Goal: Task Accomplishment & Management: Manage account settings

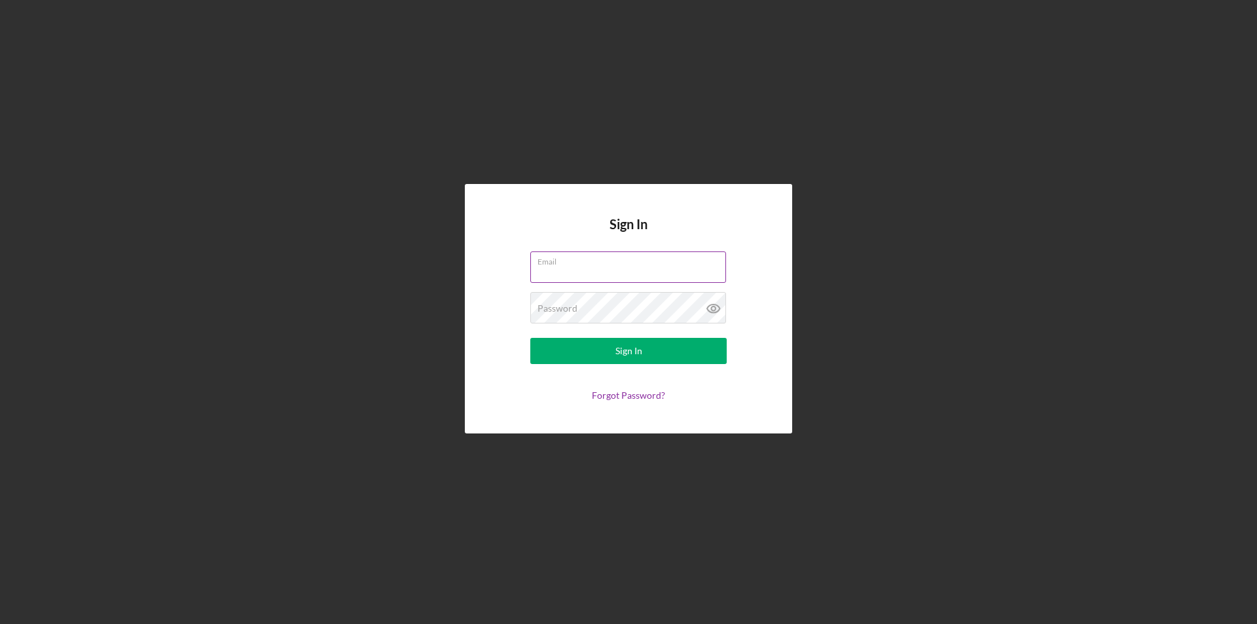
click at [559, 281] on input "Email" at bounding box center [628, 266] width 196 height 31
type input "[PERSON_NAME][EMAIL_ADDRESS][DOMAIN_NAME]"
click at [713, 306] on icon at bounding box center [713, 308] width 4 height 4
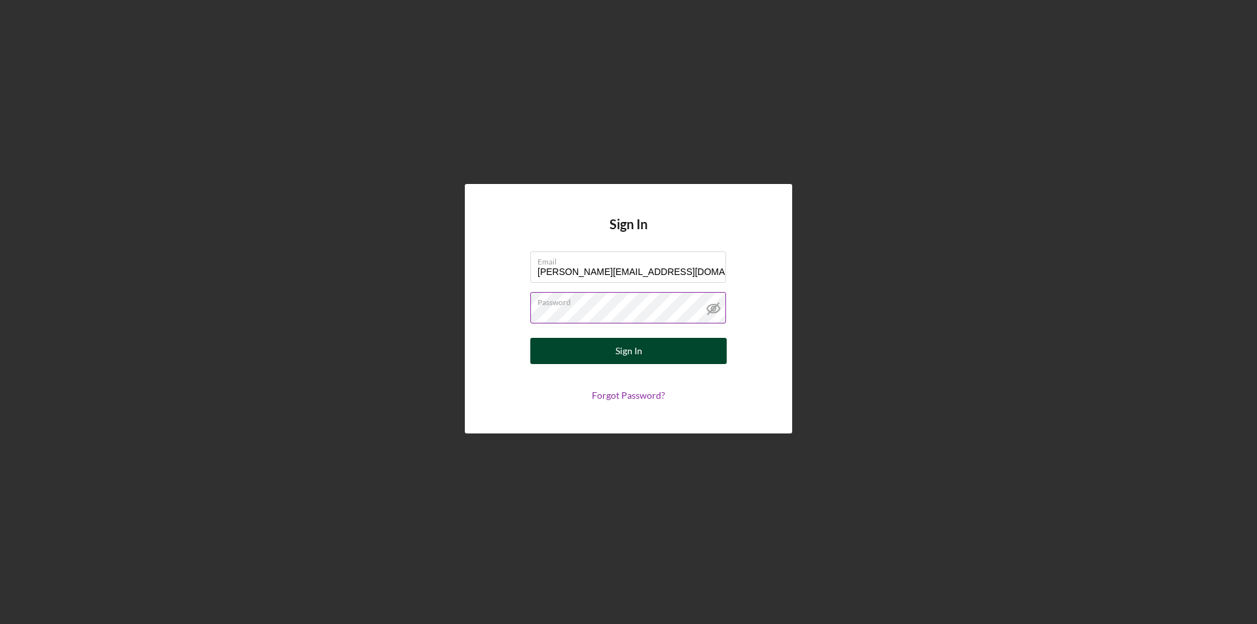
click at [693, 344] on button "Sign In" at bounding box center [628, 351] width 196 height 26
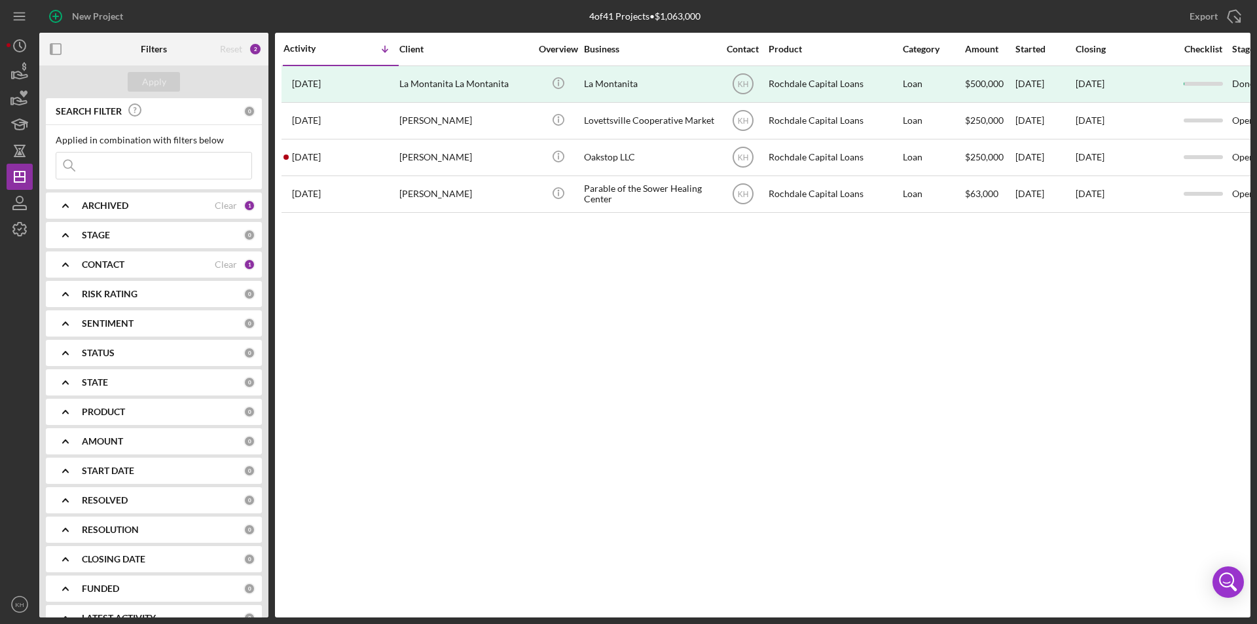
click at [1034, 387] on div "Activity Icon/Table Sort Arrow Client Overview Business Contact Product Categor…" at bounding box center [762, 325] width 975 height 584
click at [255, 47] on div "2" at bounding box center [255, 49] width 13 height 13
click at [258, 50] on div "2" at bounding box center [255, 49] width 13 height 13
click at [215, 206] on div "Clear" at bounding box center [226, 205] width 22 height 10
click at [217, 267] on div "Clear" at bounding box center [226, 264] width 22 height 10
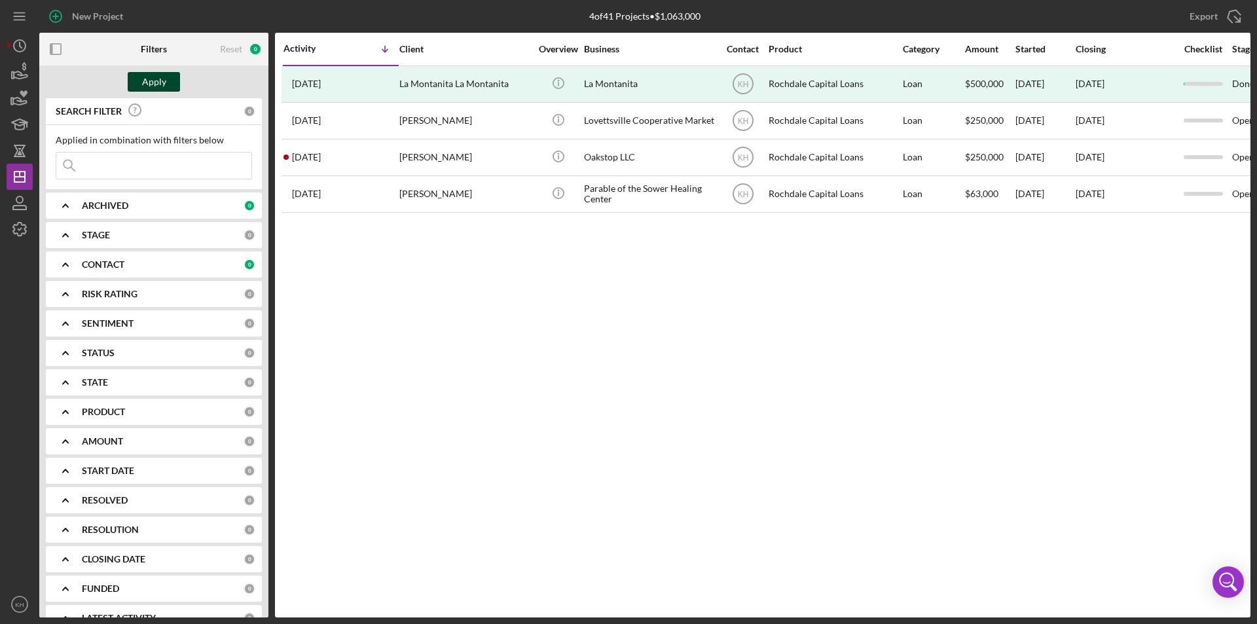
click at [152, 85] on div "Apply" at bounding box center [154, 82] width 24 height 20
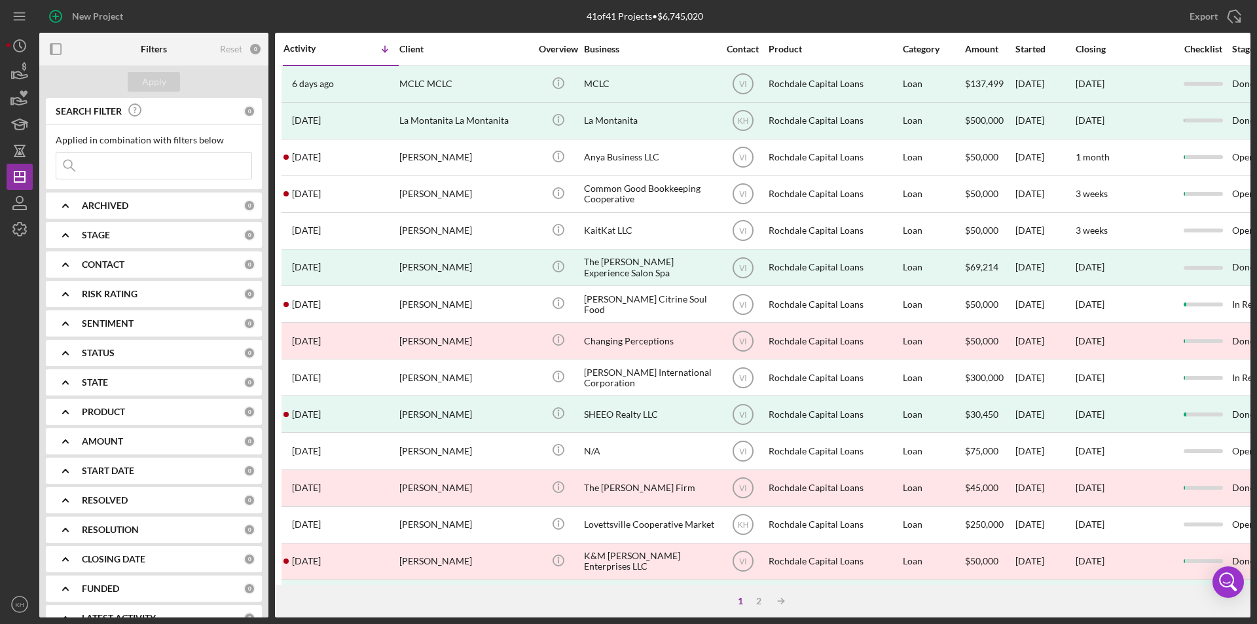
click at [225, 559] on div "CLOSING DATE" at bounding box center [163, 559] width 162 height 10
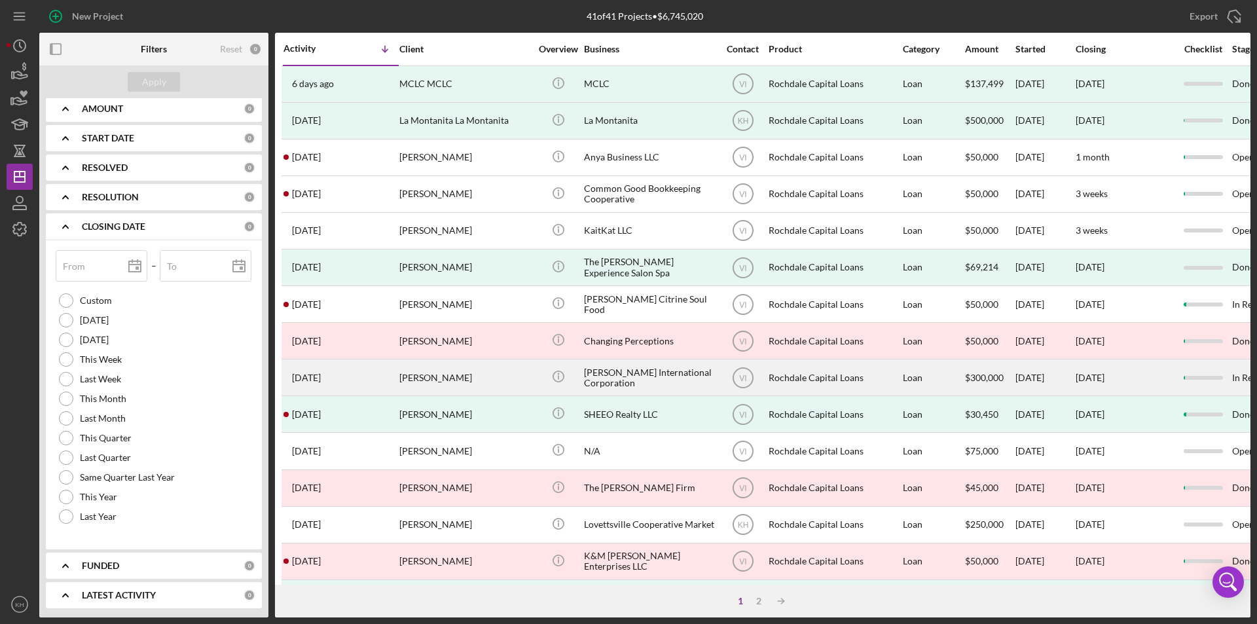
scroll to position [333, 0]
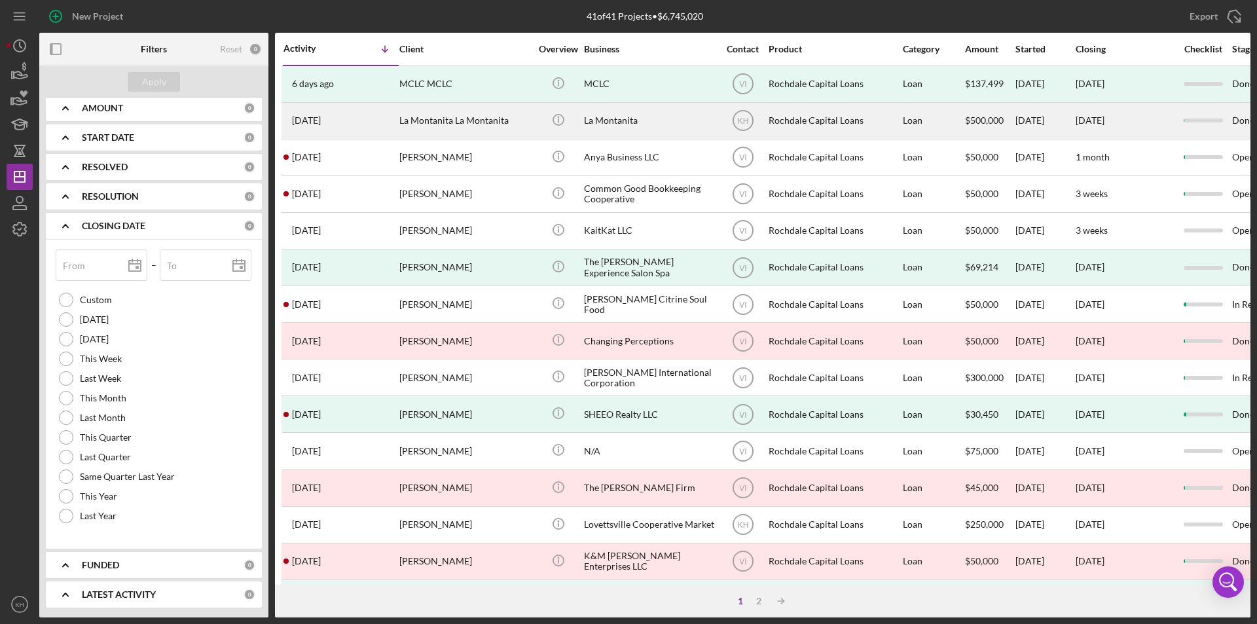
click at [480, 113] on div "La Montanita La Montanita" at bounding box center [464, 120] width 131 height 35
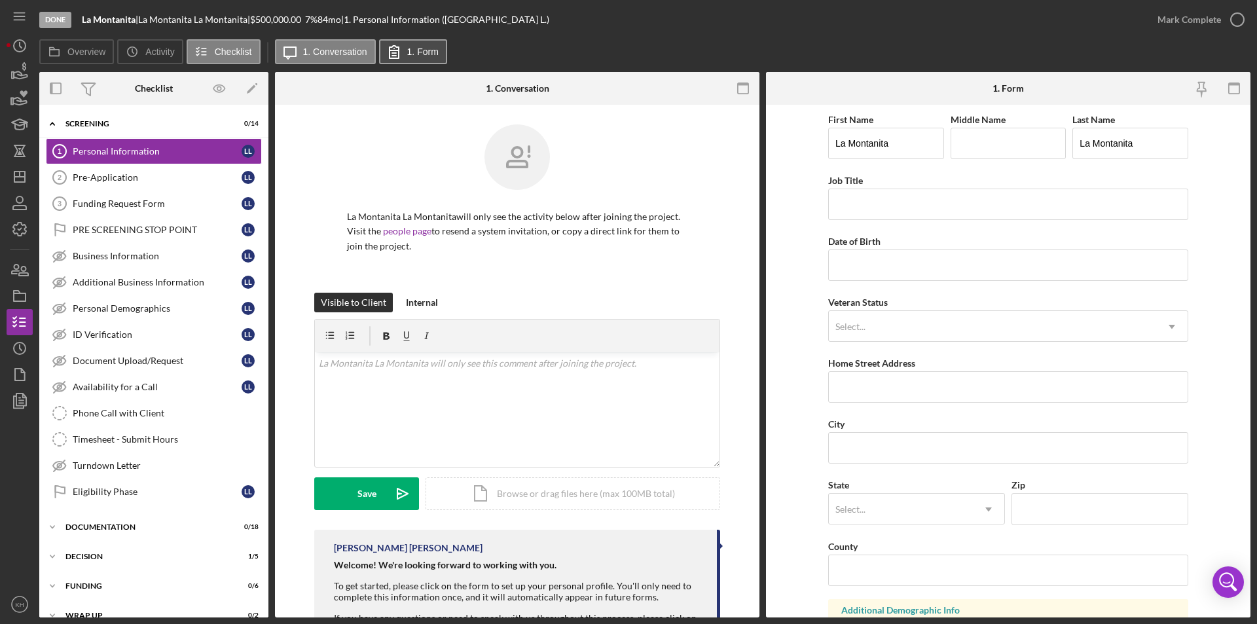
click at [424, 58] on button "1. Form" at bounding box center [413, 51] width 68 height 25
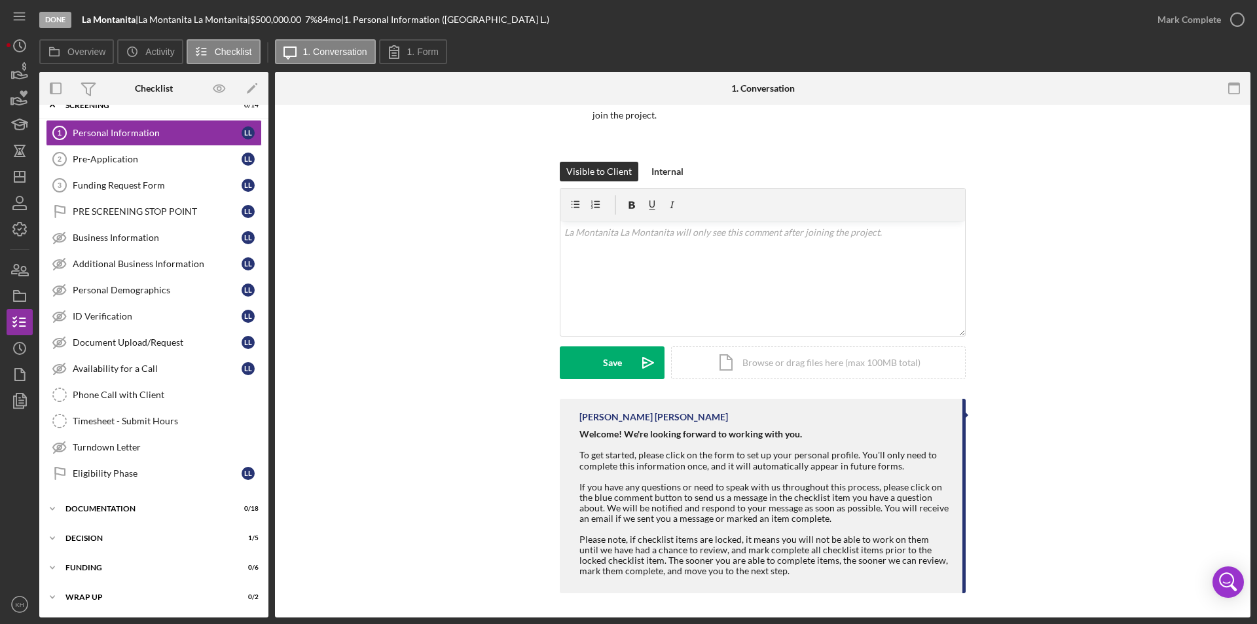
scroll to position [133, 0]
click at [98, 598] on div "Icon/Expander Wrap up 0 / 2" at bounding box center [153, 597] width 229 height 26
click at [99, 595] on div "Wrap up" at bounding box center [158, 597] width 187 height 8
click at [78, 556] on div "Icon/Expander Funding 0 / 6" at bounding box center [153, 567] width 229 height 26
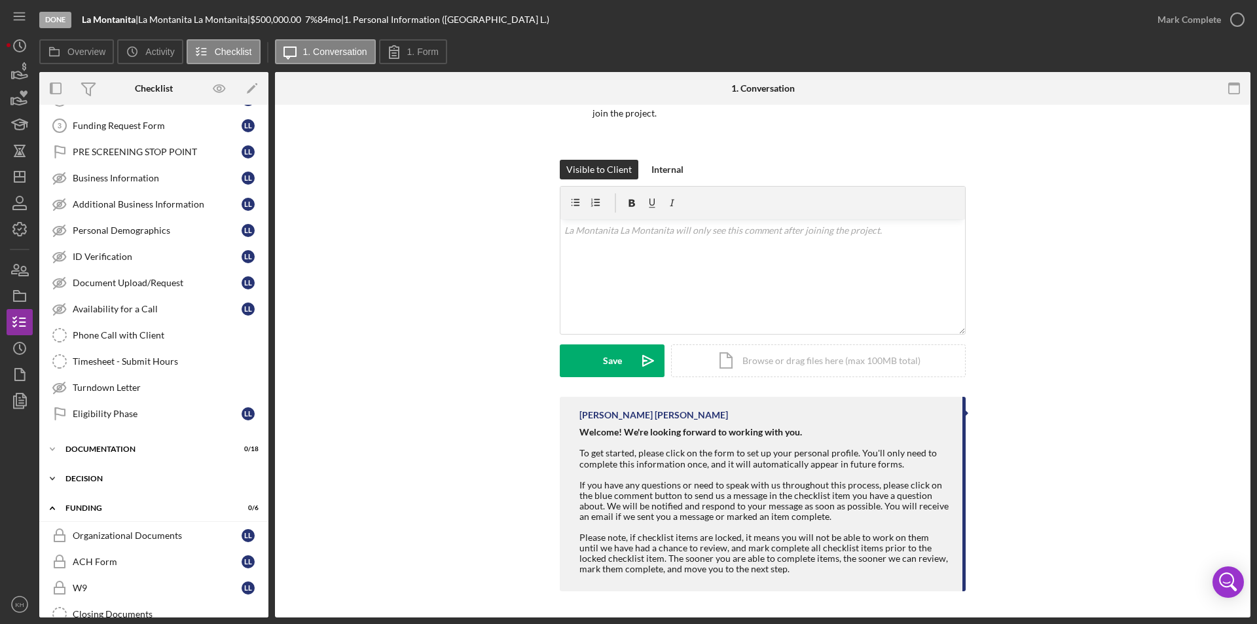
scroll to position [183, 0]
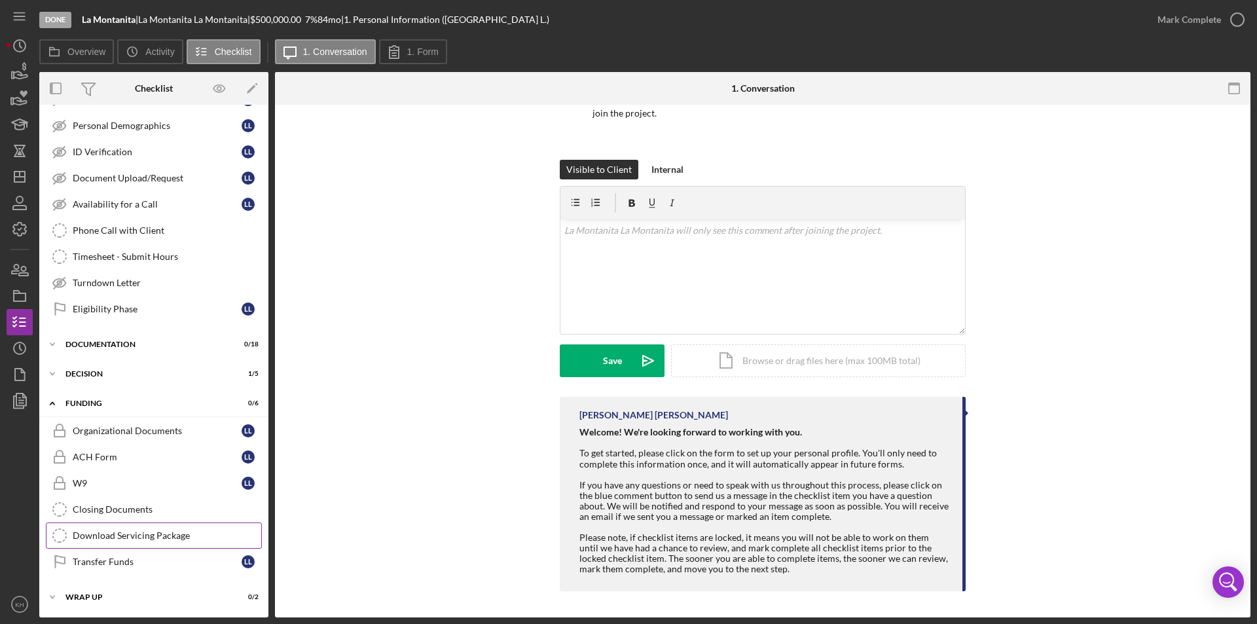
click at [159, 532] on div "Download Servicing Package" at bounding box center [167, 535] width 188 height 10
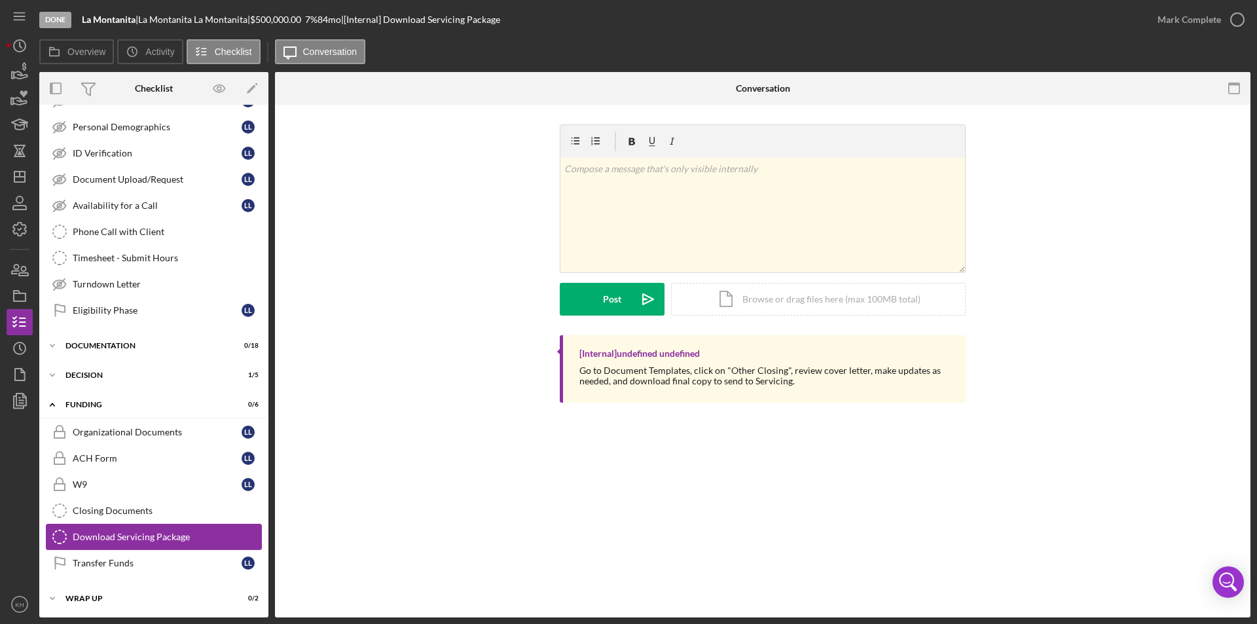
scroll to position [183, 0]
click at [113, 562] on div "Transfer Funds" at bounding box center [157, 561] width 169 height 10
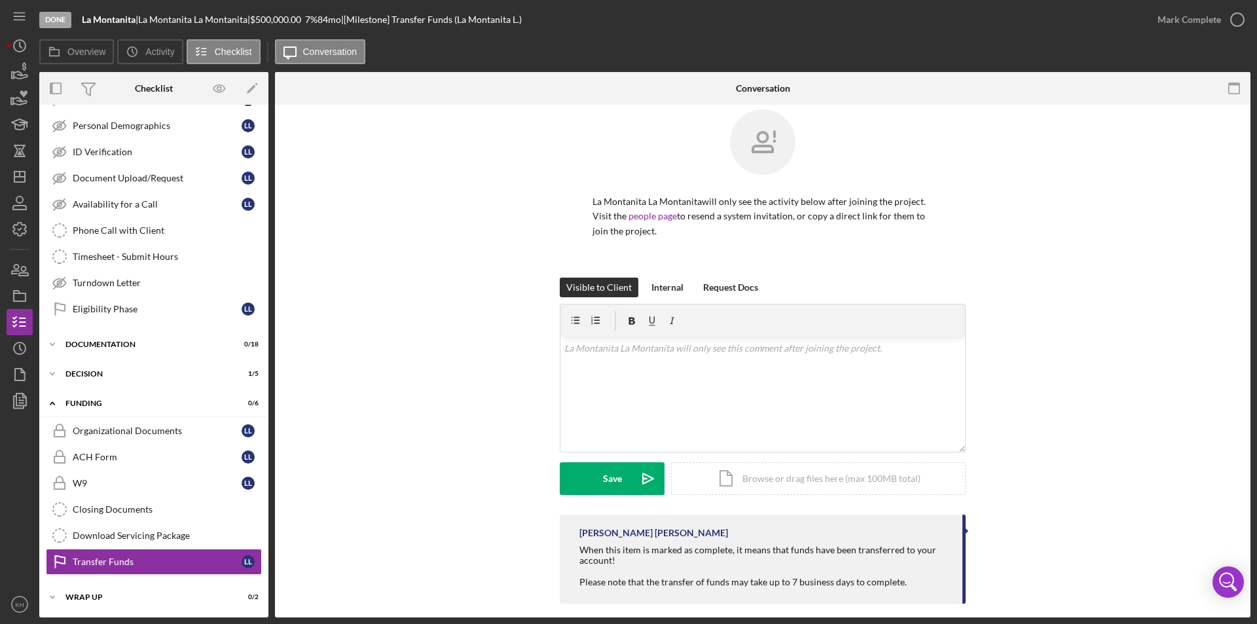
scroll to position [27, 0]
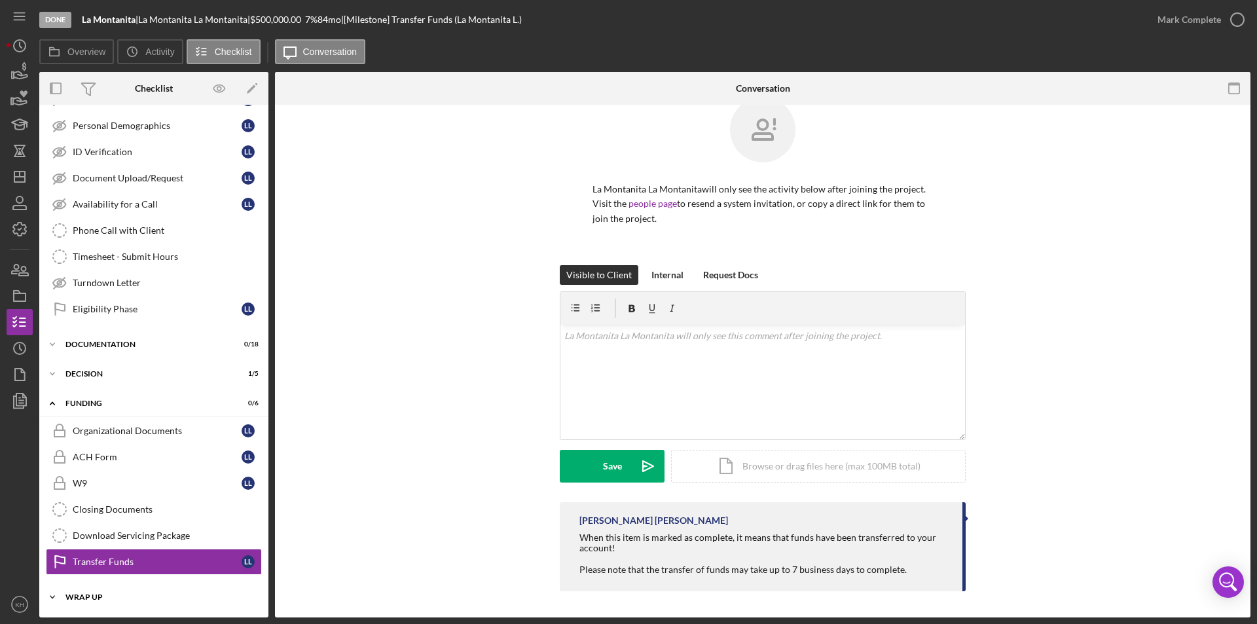
click at [87, 592] on div "Icon/Expander Wrap up 0 / 2" at bounding box center [153, 597] width 229 height 26
click at [92, 595] on div "Wrap up" at bounding box center [158, 597] width 187 height 8
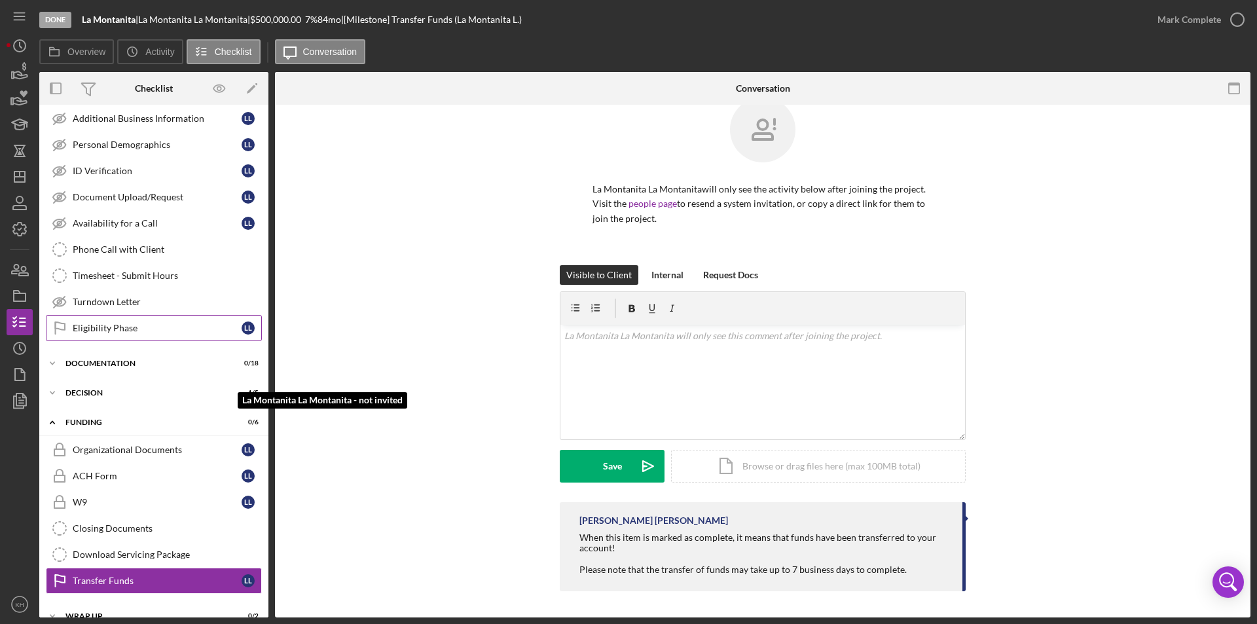
scroll to position [183, 0]
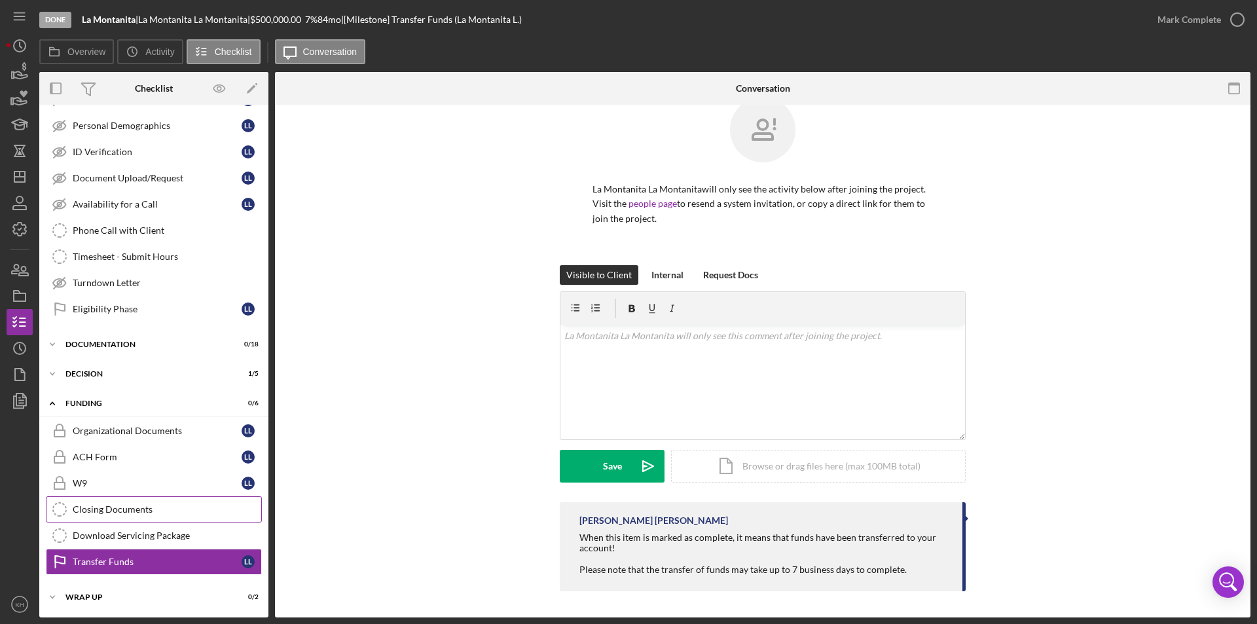
click at [145, 509] on div "Closing Documents" at bounding box center [167, 509] width 188 height 10
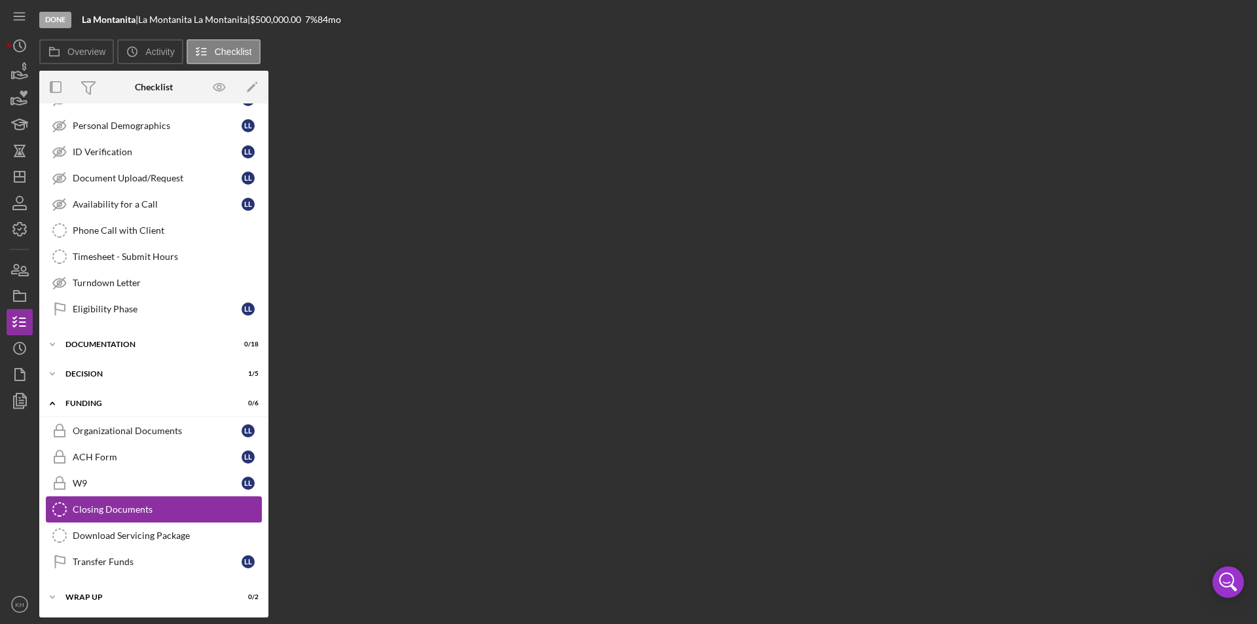
scroll to position [183, 0]
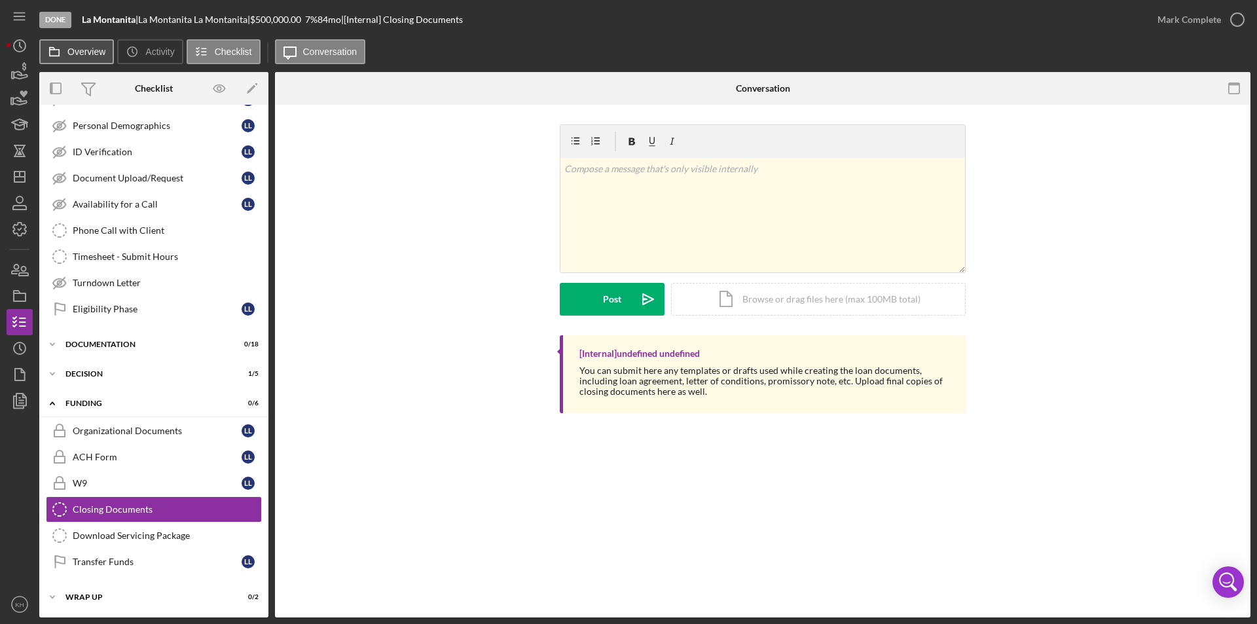
click at [71, 47] on label "Overview" at bounding box center [86, 51] width 38 height 10
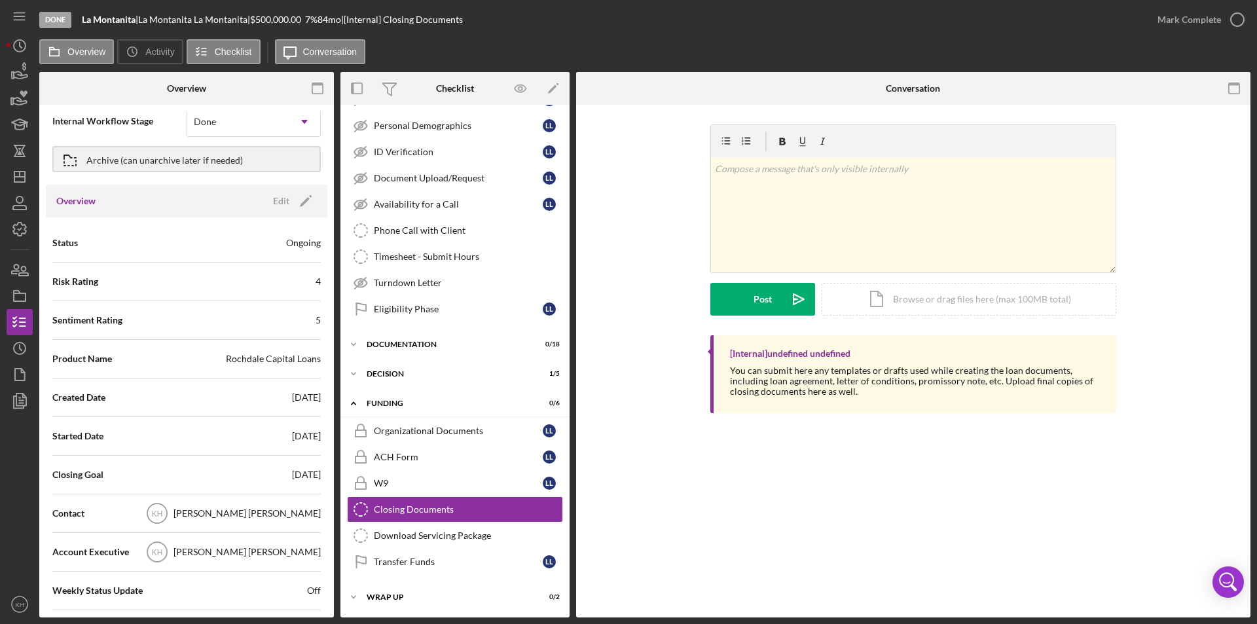
scroll to position [0, 0]
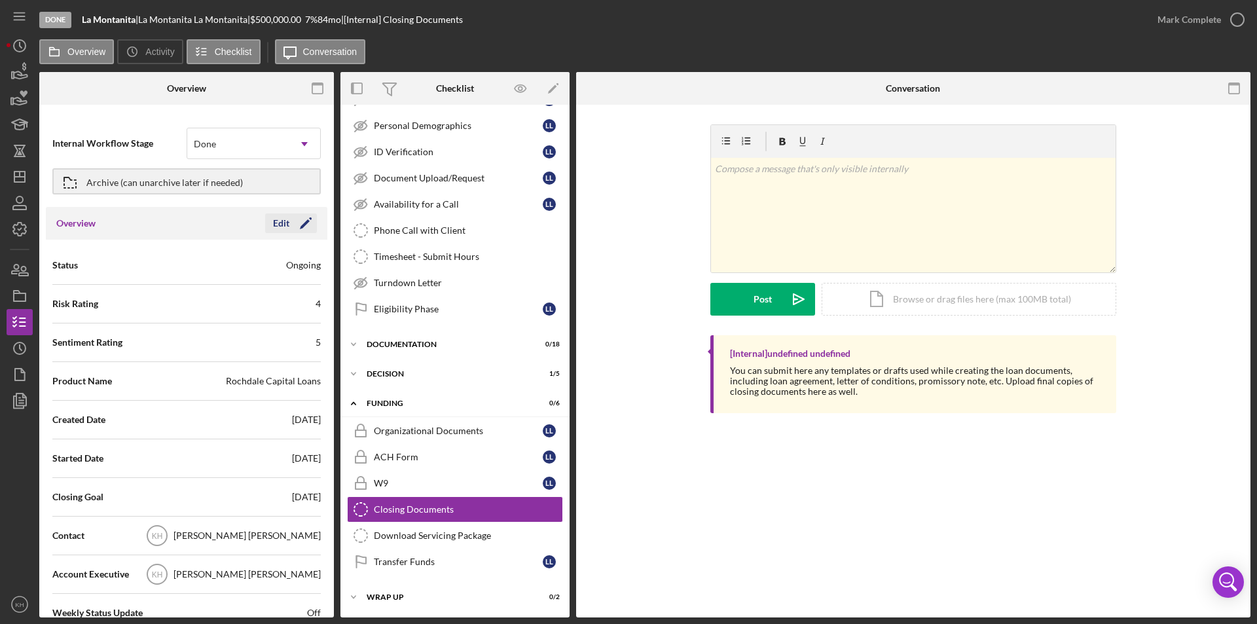
click at [293, 221] on icon "Icon/Edit" at bounding box center [305, 223] width 33 height 33
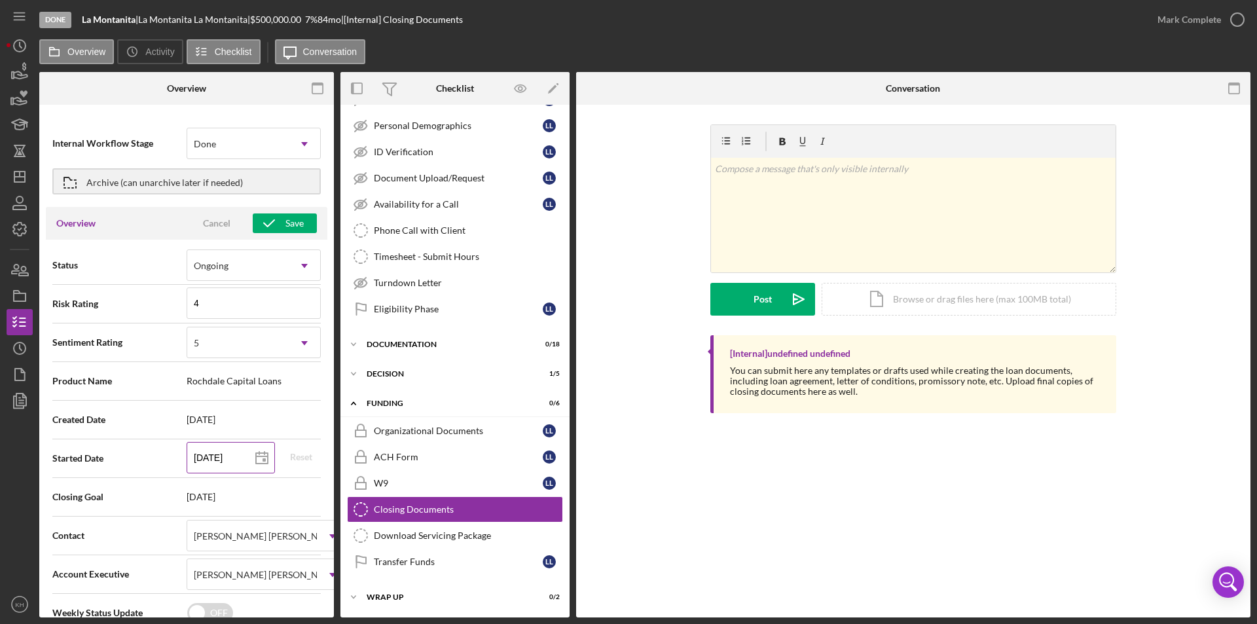
click at [258, 457] on icon at bounding box center [261, 458] width 33 height 33
click at [162, 458] on span "Started Date" at bounding box center [119, 458] width 134 height 13
click at [301, 221] on button "Save" at bounding box center [285, 223] width 64 height 20
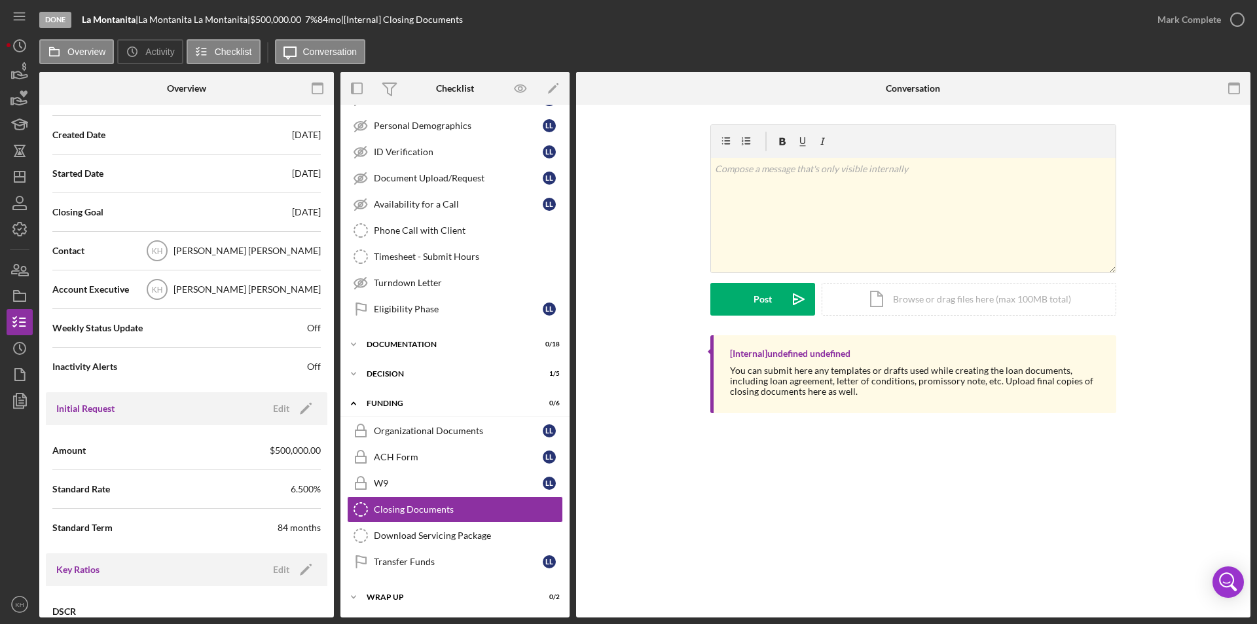
scroll to position [327, 0]
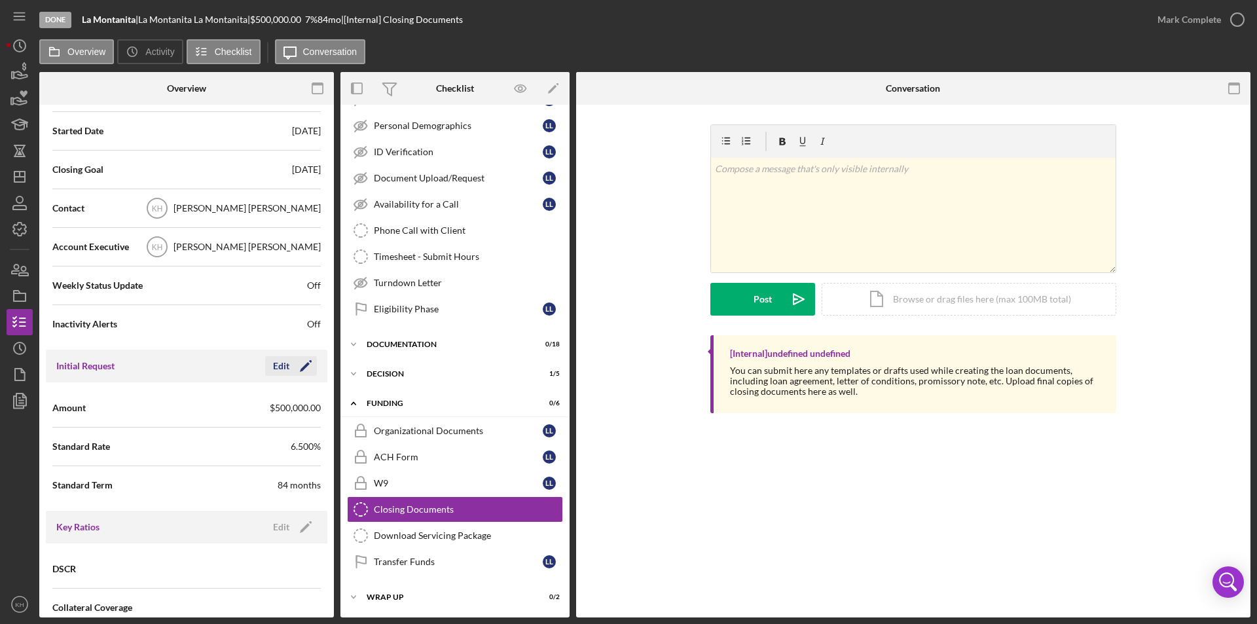
click at [278, 367] on div "Edit" at bounding box center [281, 366] width 16 height 20
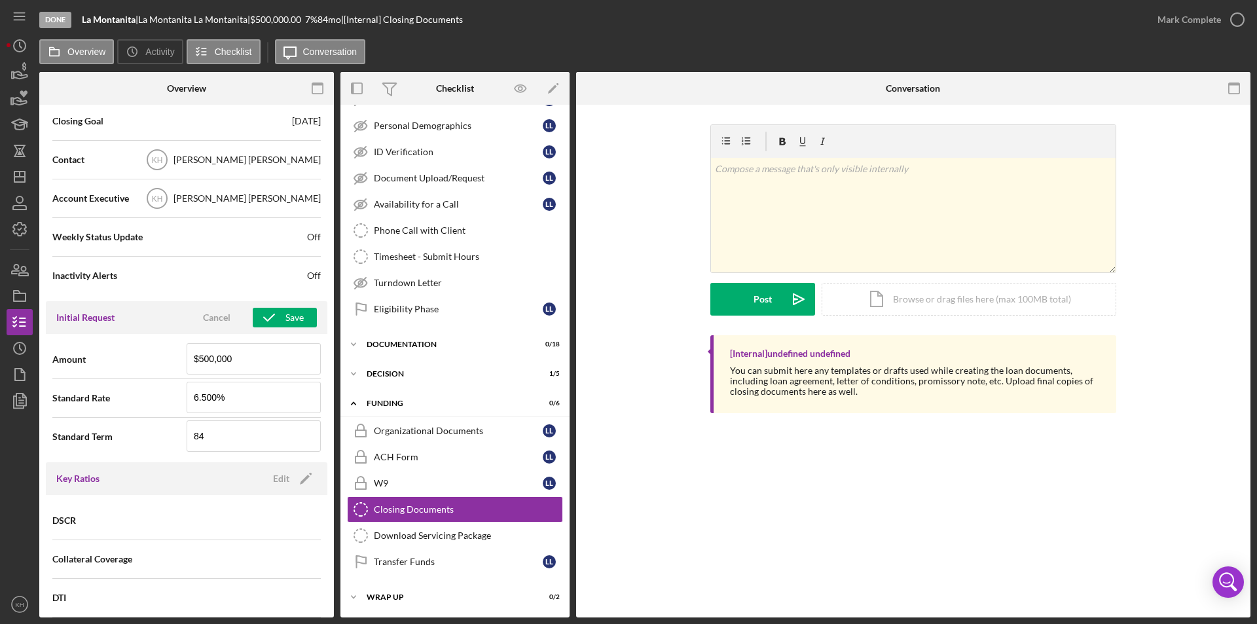
scroll to position [524, 0]
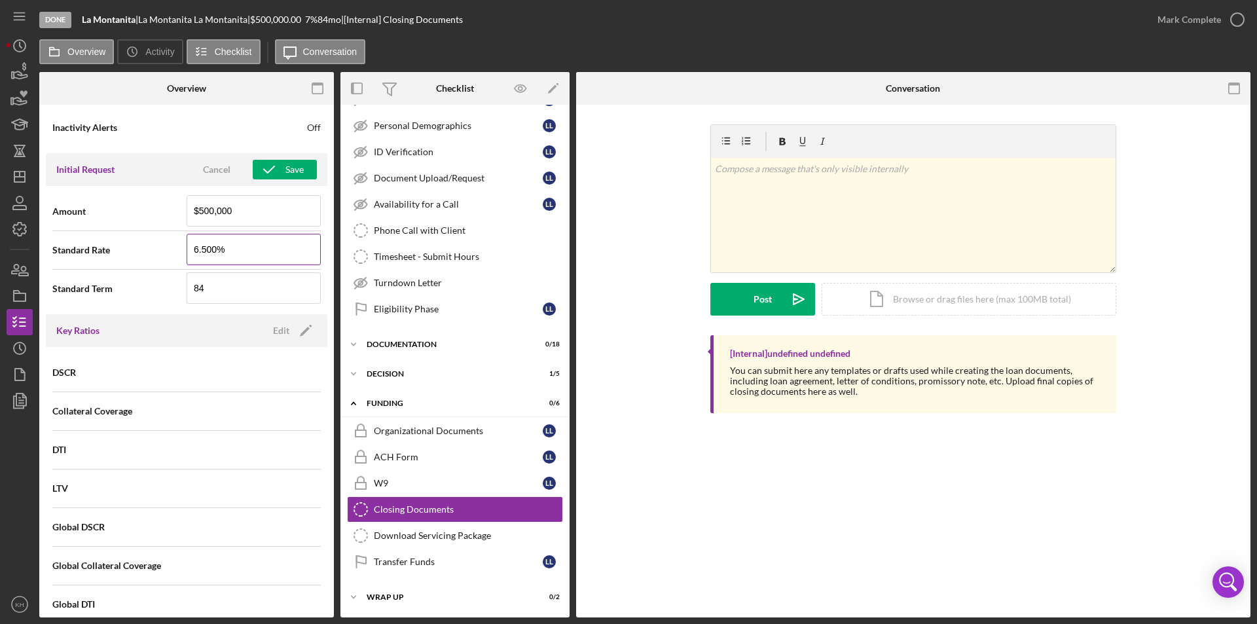
click at [204, 249] on input "6.500%" at bounding box center [254, 249] width 134 height 31
type input "7.000%"
click at [122, 296] on div "Standard Term 84" at bounding box center [186, 288] width 268 height 33
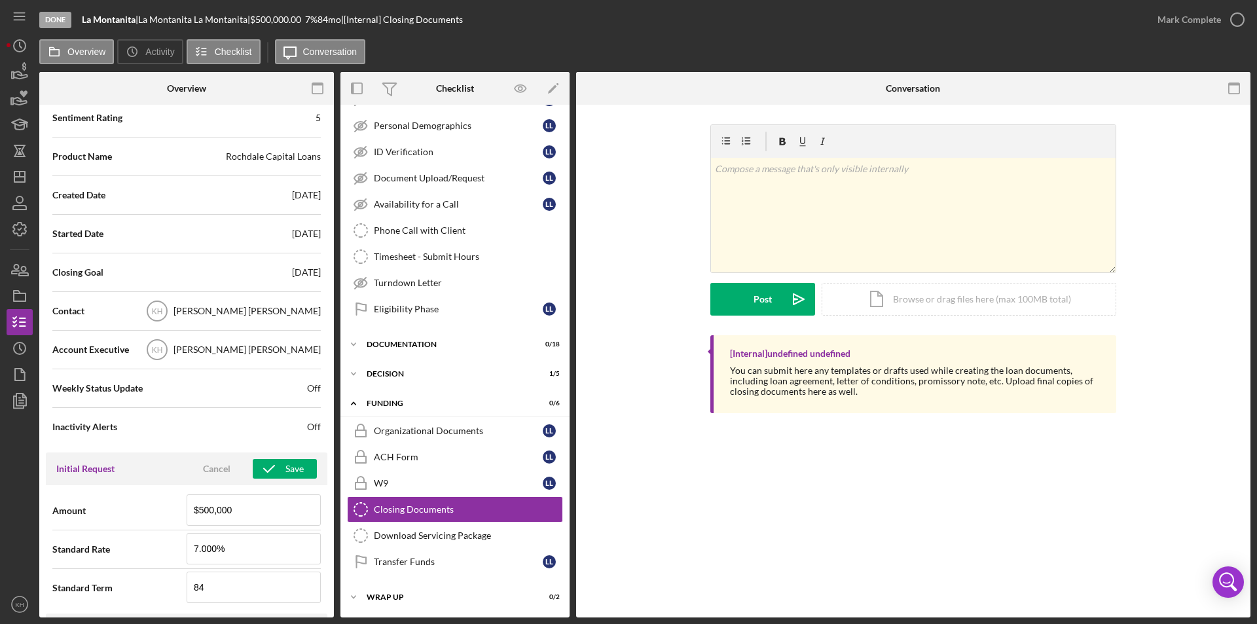
scroll to position [196, 0]
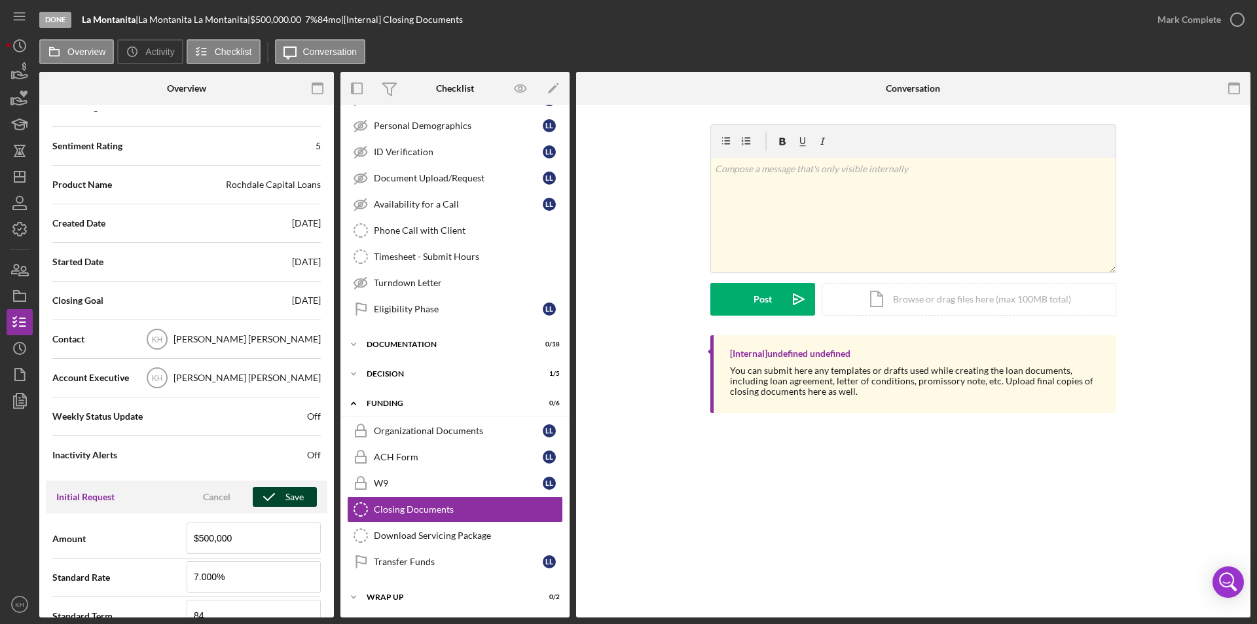
click at [273, 492] on icon "button" at bounding box center [269, 496] width 33 height 33
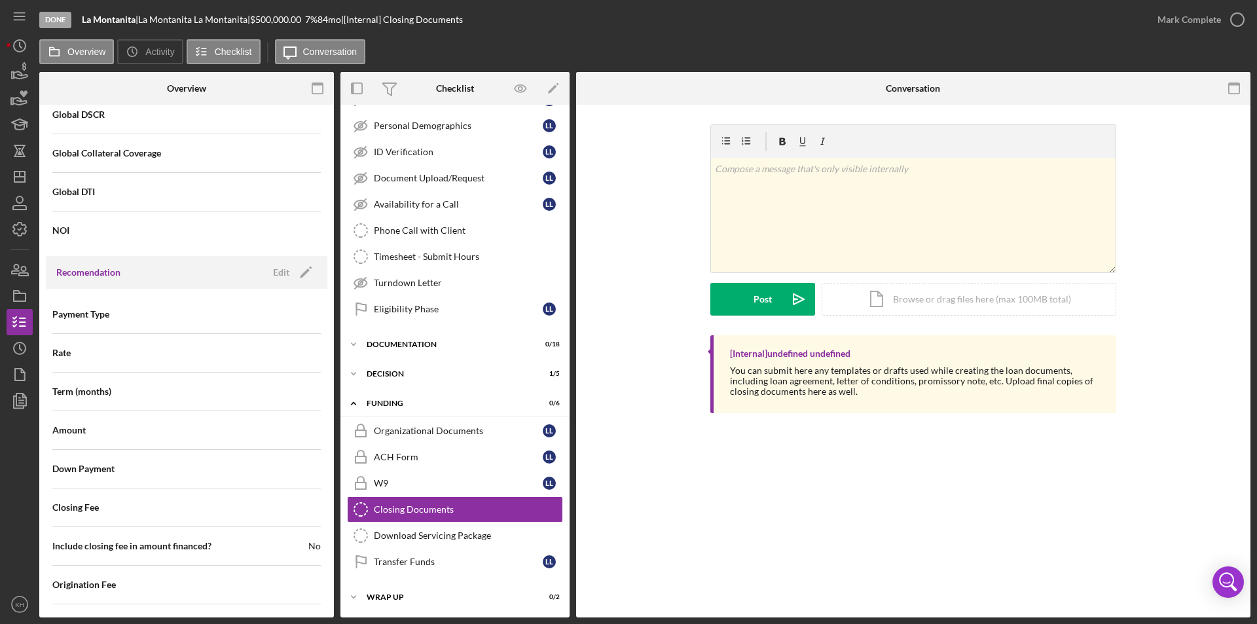
scroll to position [916, 0]
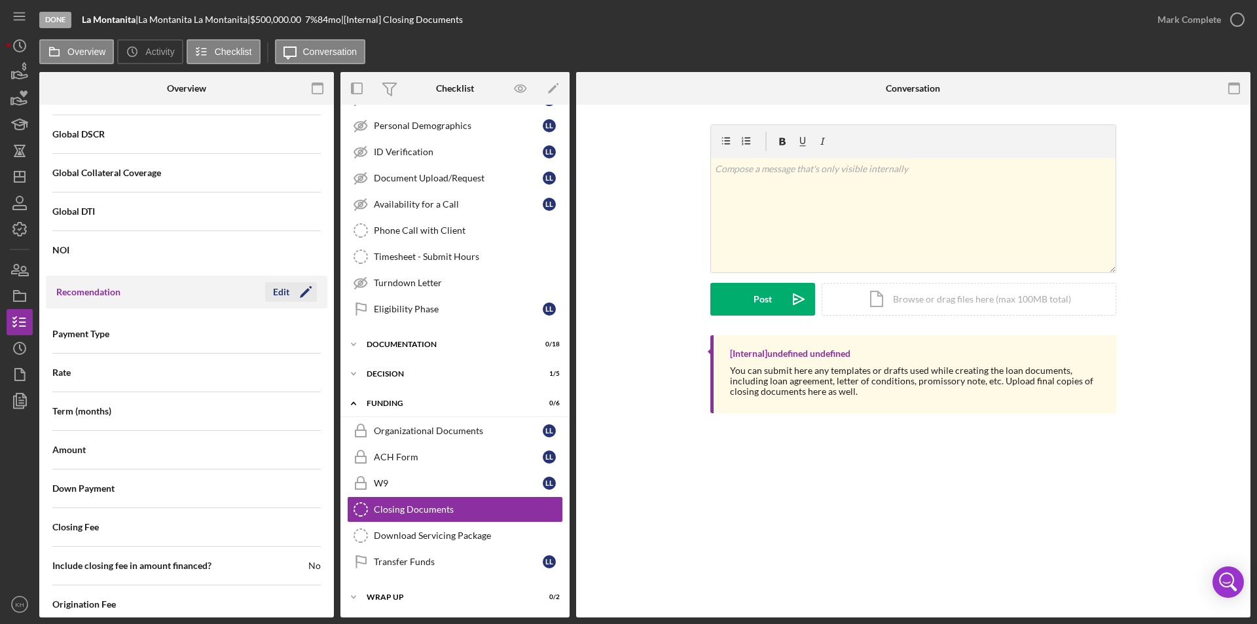
click at [280, 288] on div "Edit" at bounding box center [281, 292] width 16 height 20
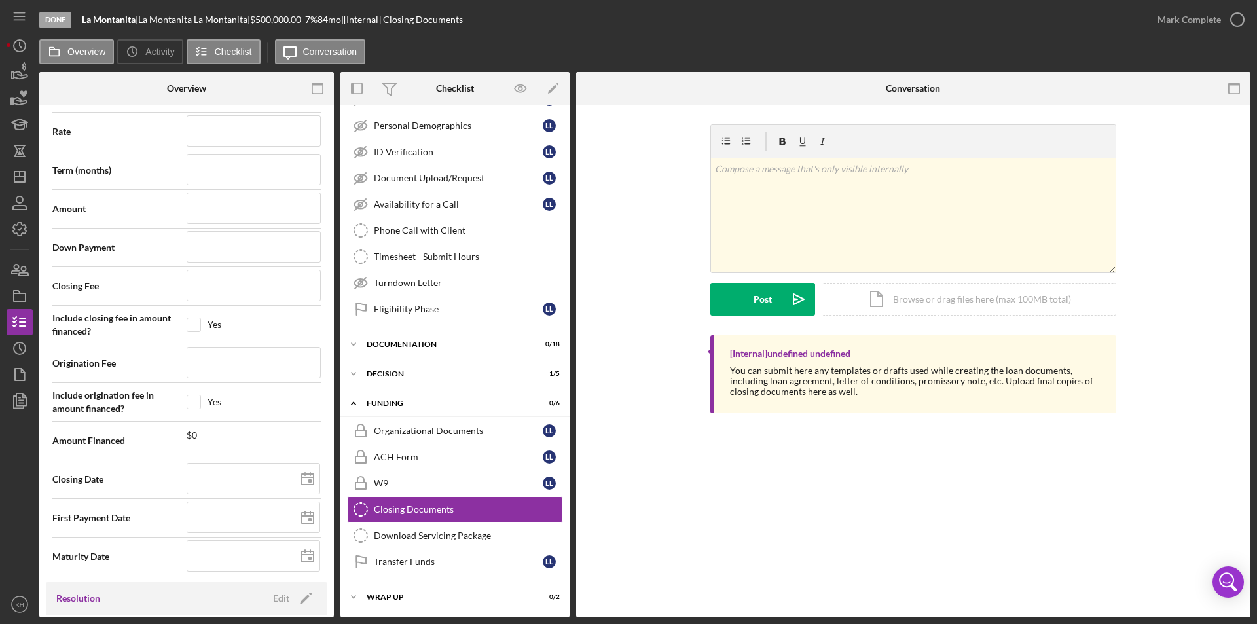
scroll to position [1178, 0]
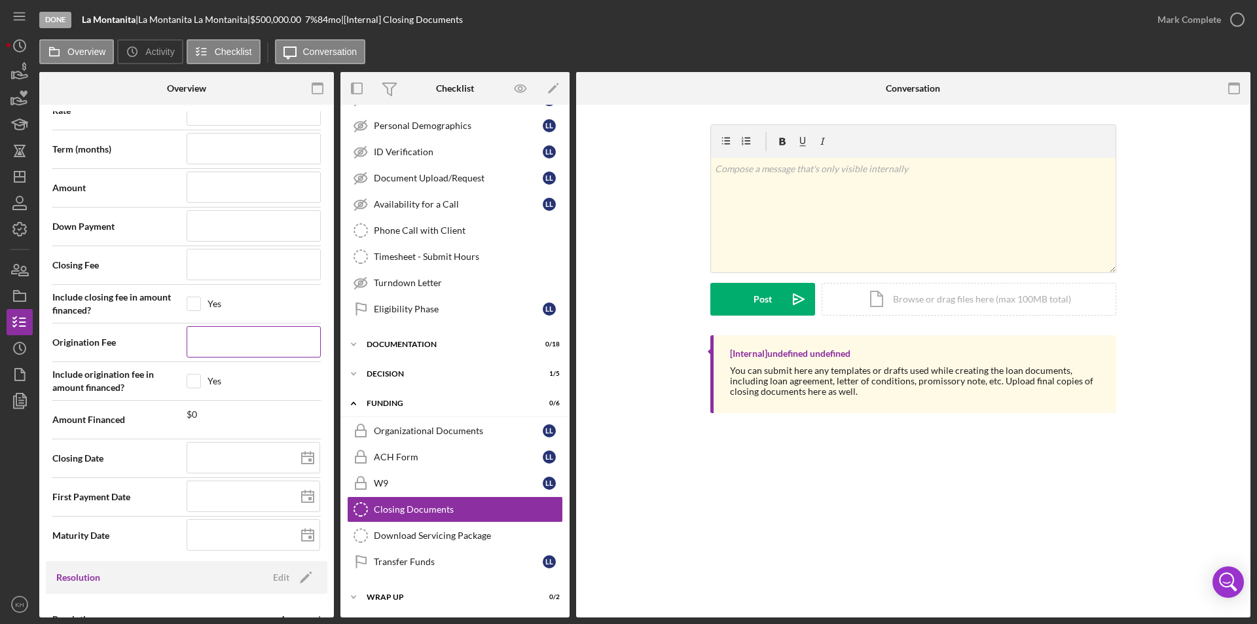
click at [263, 349] on input at bounding box center [254, 341] width 134 height 31
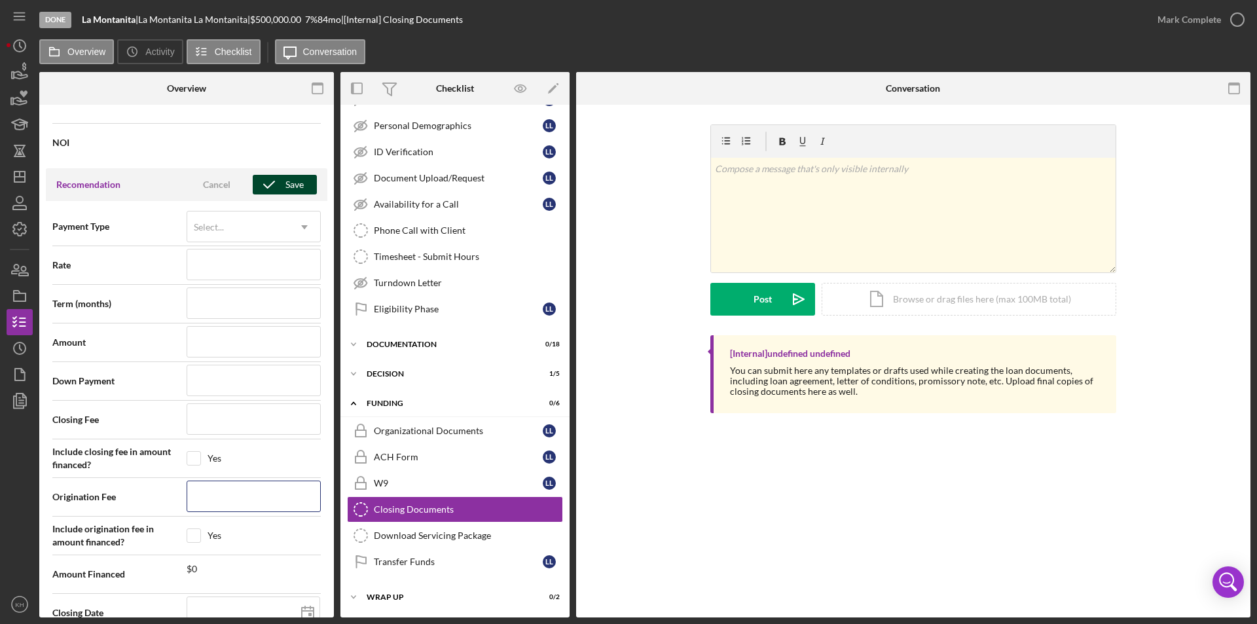
scroll to position [851, 0]
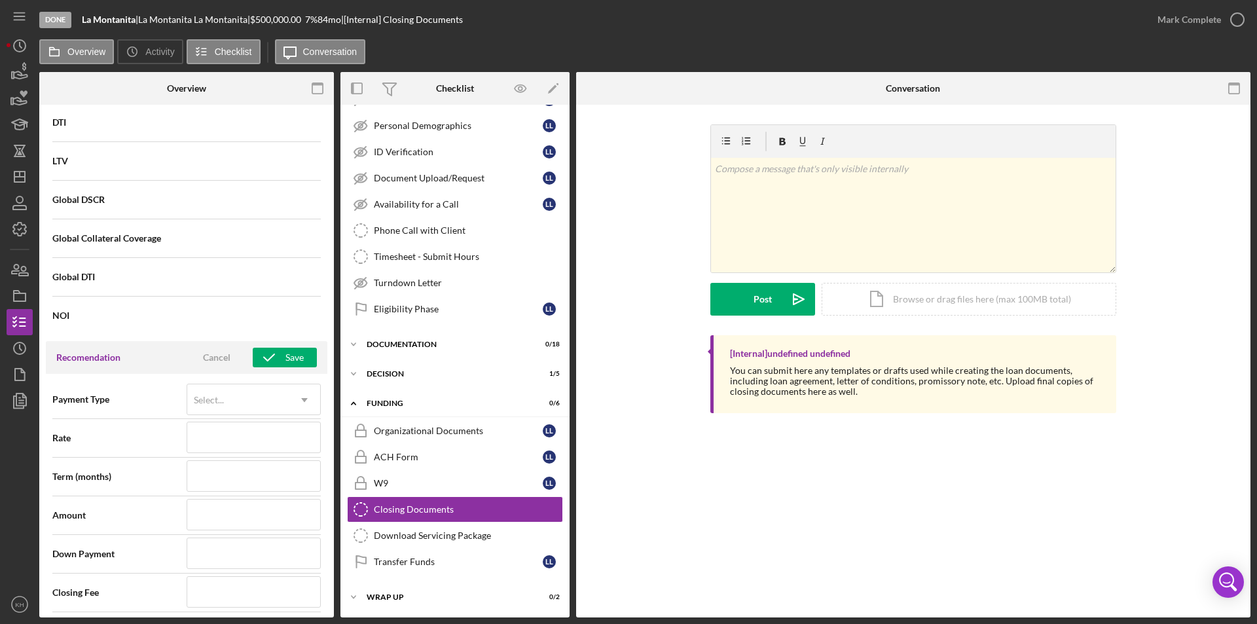
click at [268, 341] on div "Recomendation Cancel Save" at bounding box center [186, 357] width 281 height 33
click at [275, 359] on icon "button" at bounding box center [269, 357] width 33 height 33
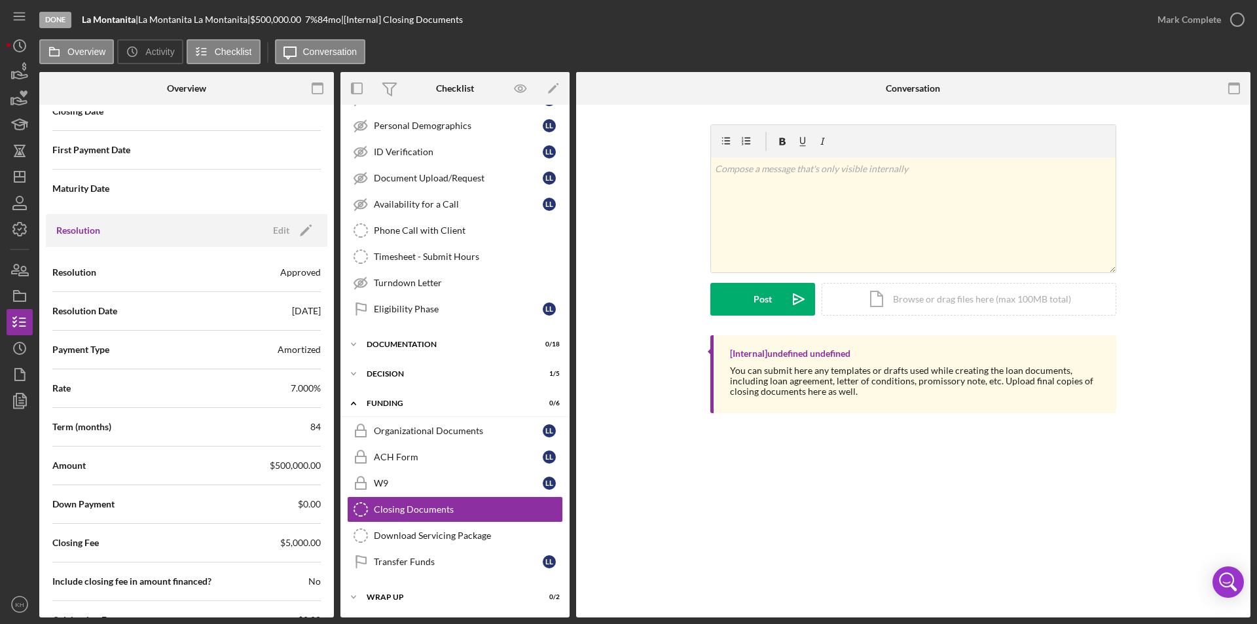
scroll to position [1491, 0]
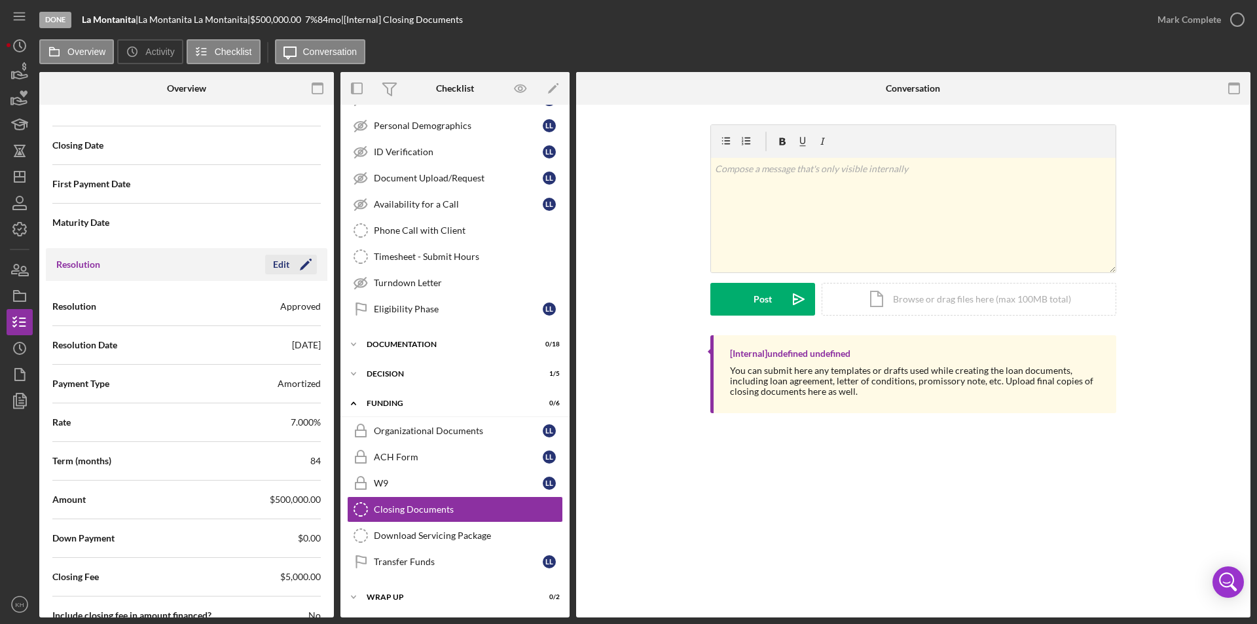
click at [275, 262] on div "Edit" at bounding box center [281, 265] width 16 height 20
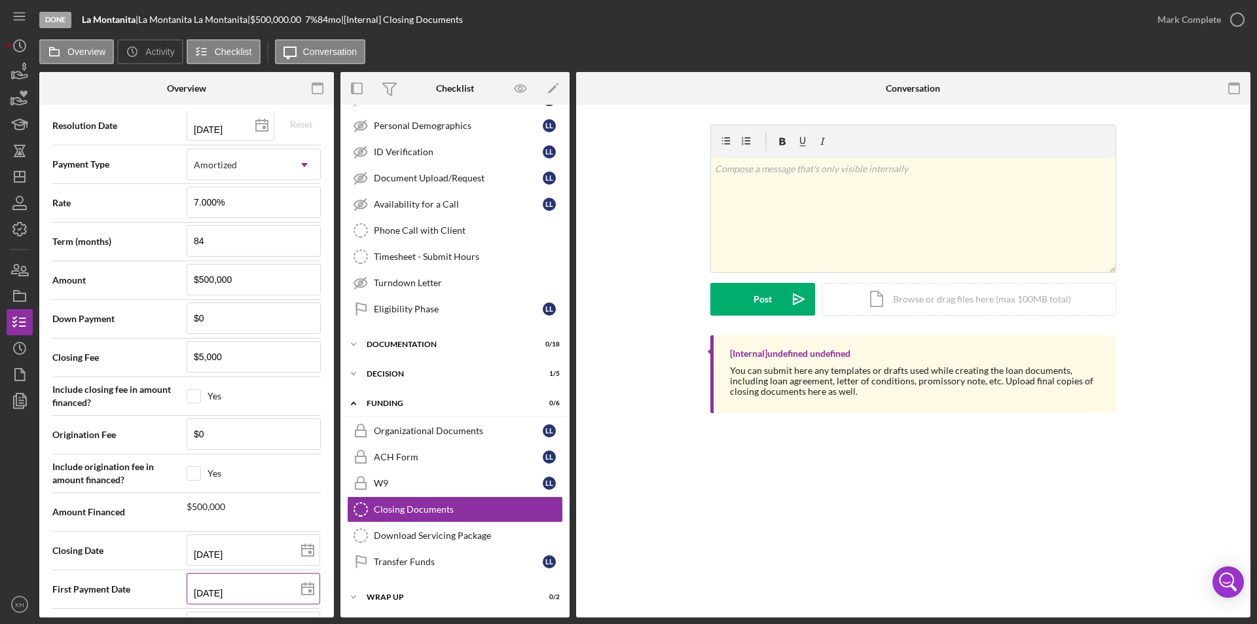
scroll to position [1753, 0]
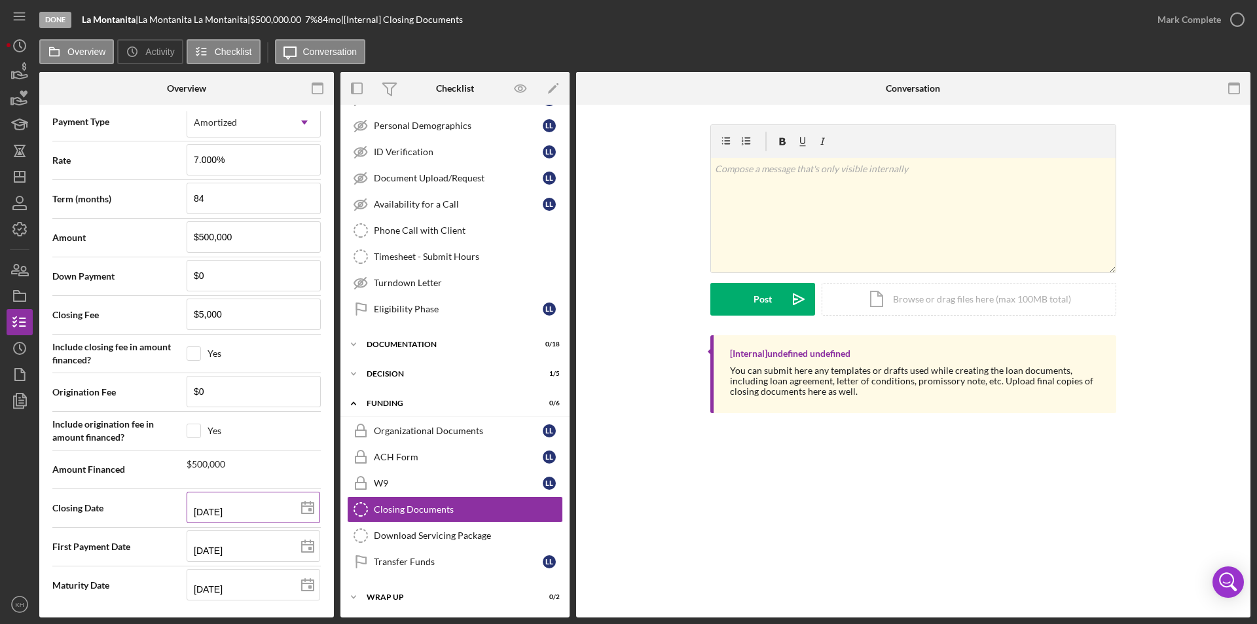
click at [213, 509] on input "[DATE]" at bounding box center [254, 507] width 134 height 31
type input "08/12/y025"
type input "08/20/25yy"
type input "08/22/y025"
type input "[DATE]"
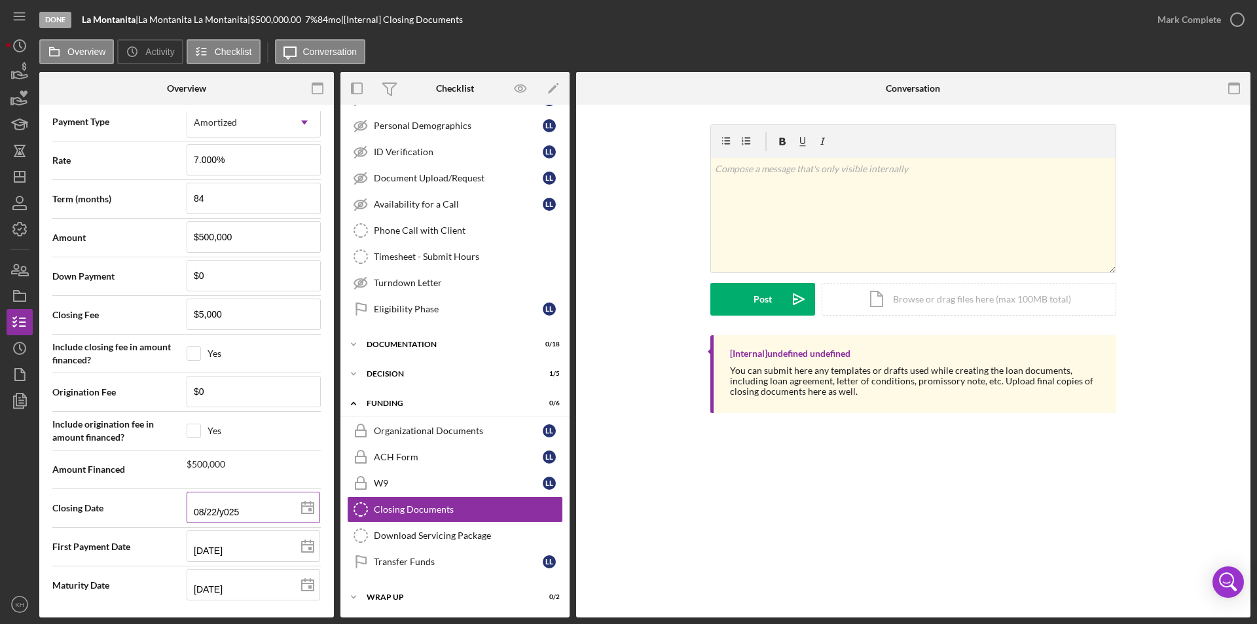
type input "[DATE]"
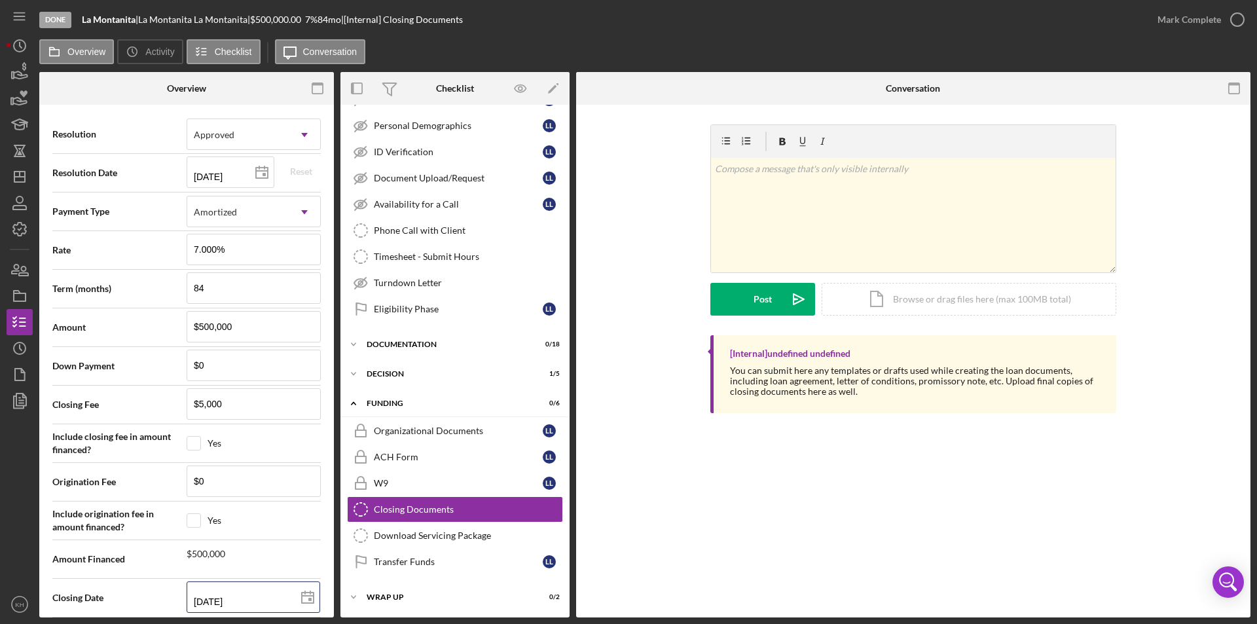
scroll to position [1360, 0]
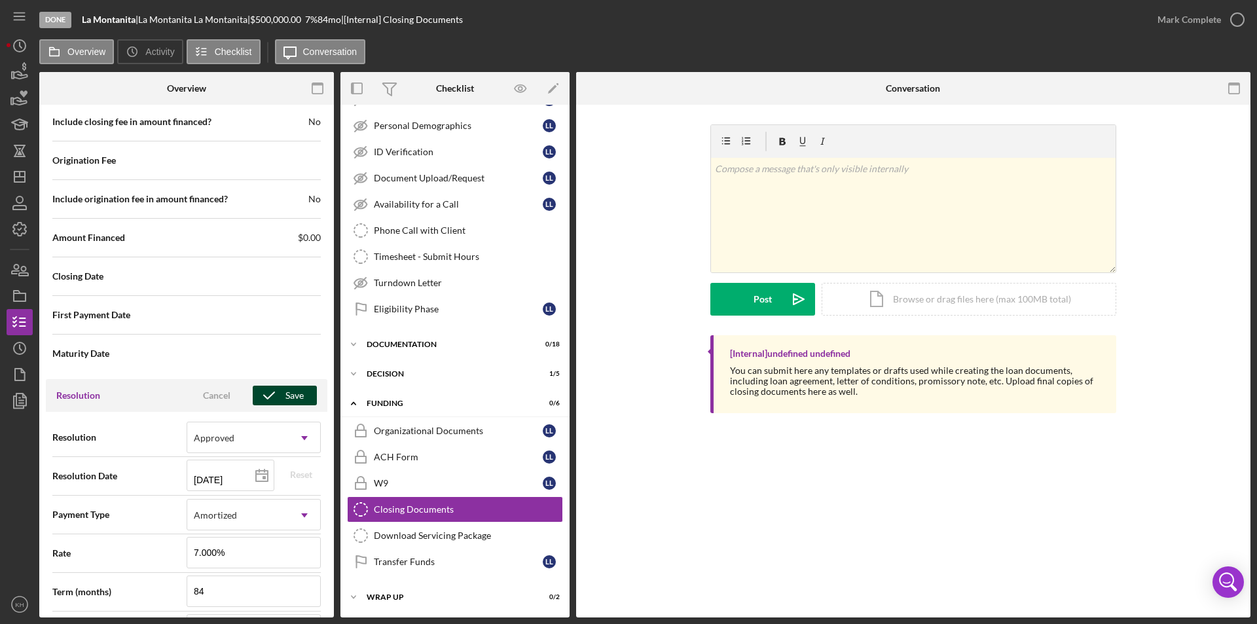
type input "[DATE]"
click at [289, 397] on div "Save" at bounding box center [294, 395] width 18 height 20
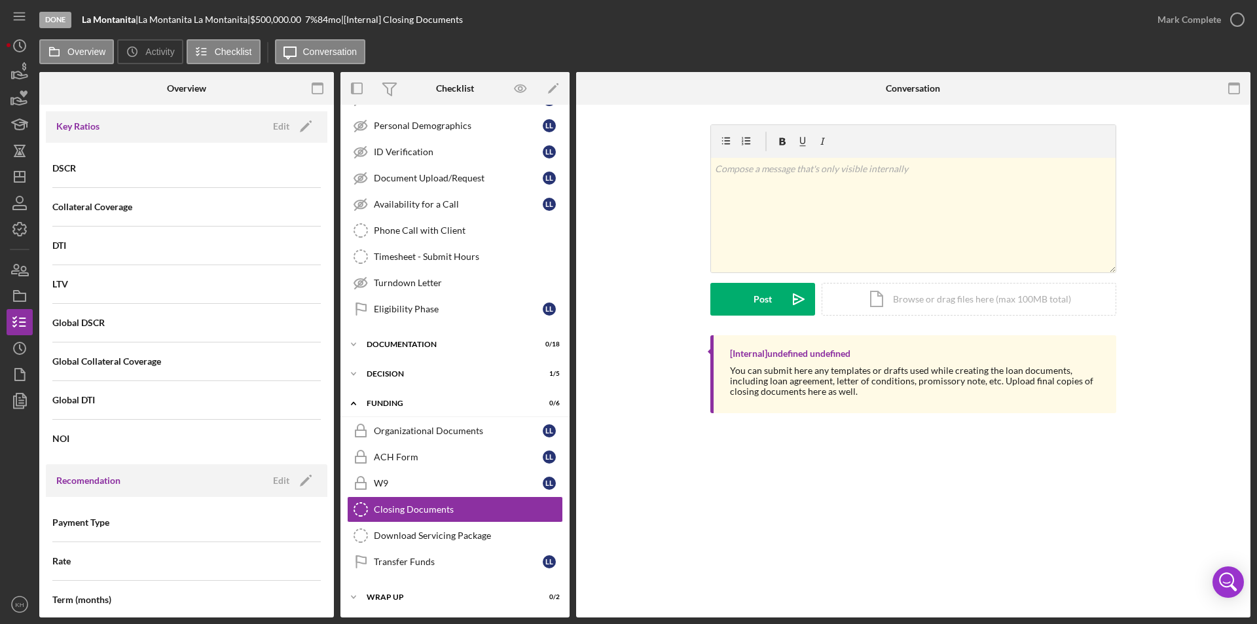
scroll to position [0, 0]
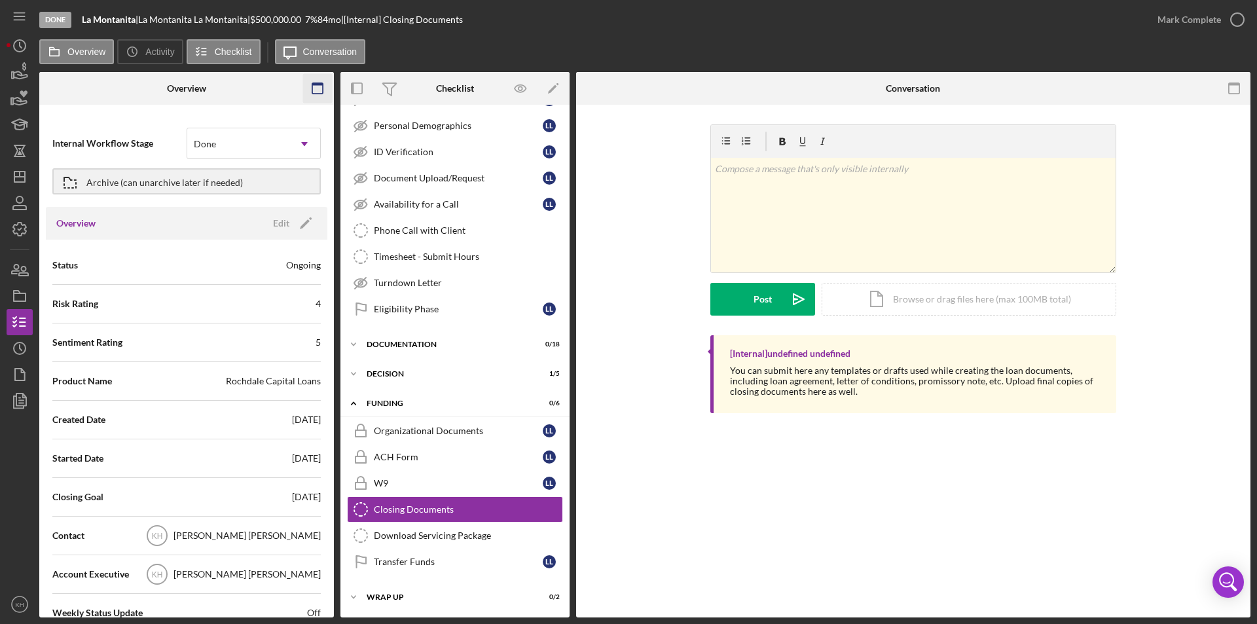
click at [317, 91] on icon "button" at bounding box center [317, 88] width 29 height 29
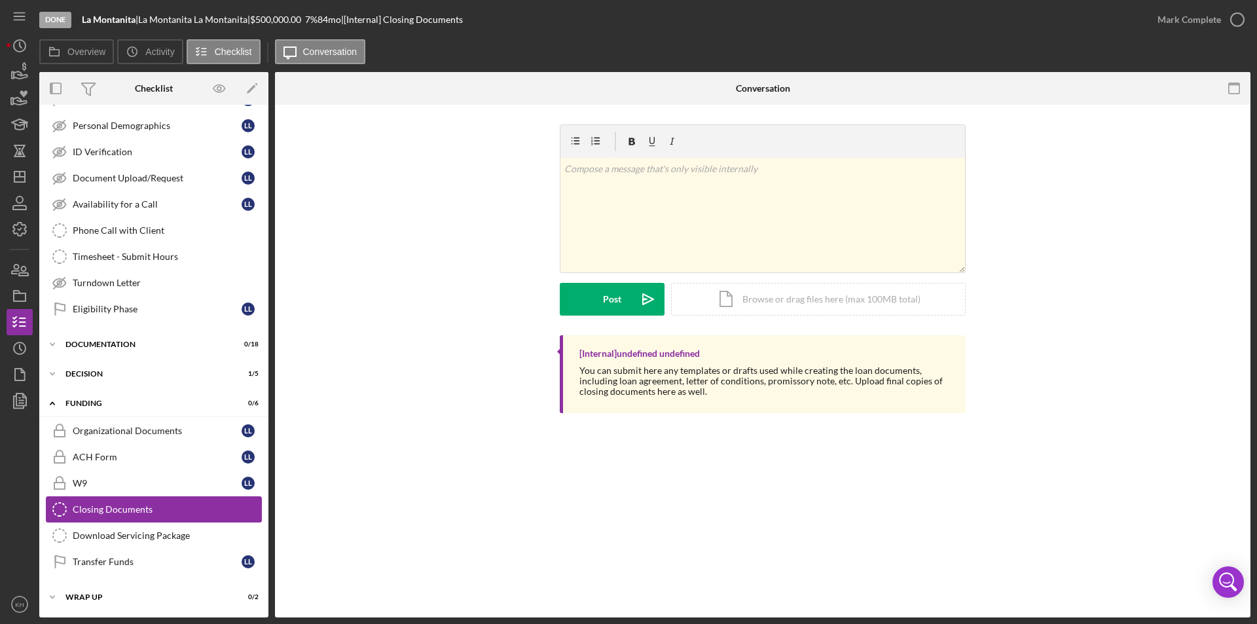
click at [137, 505] on div "Closing Documents" at bounding box center [167, 509] width 188 height 10
click at [78, 48] on label "Overview" at bounding box center [86, 51] width 38 height 10
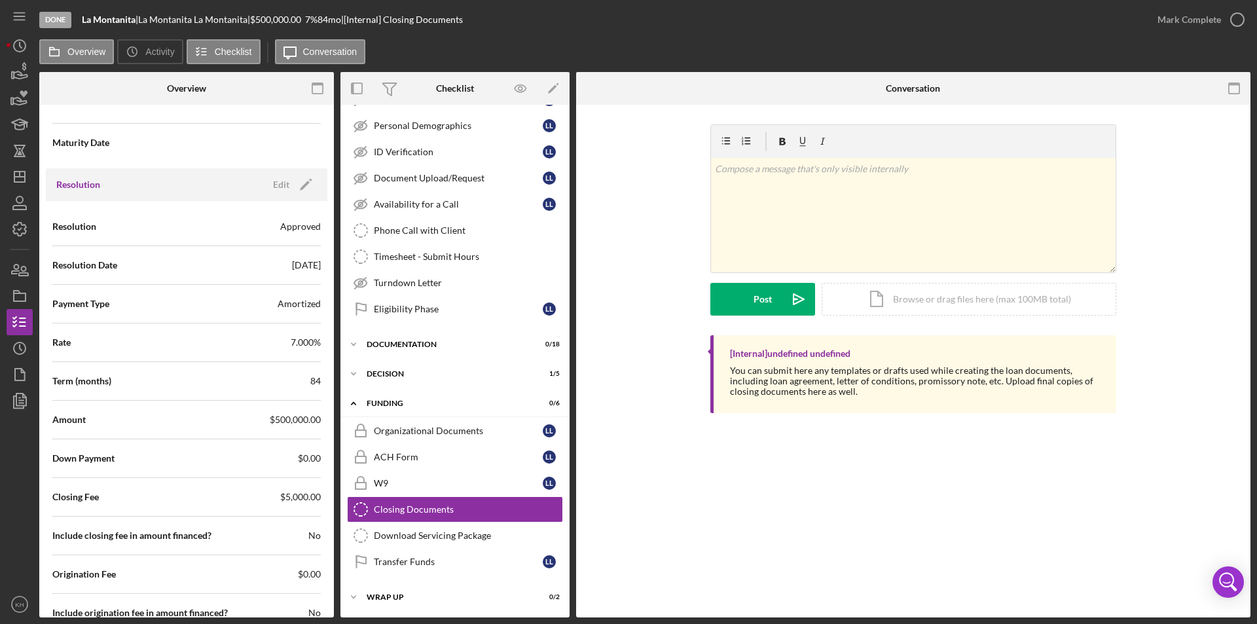
scroll to position [1636, 0]
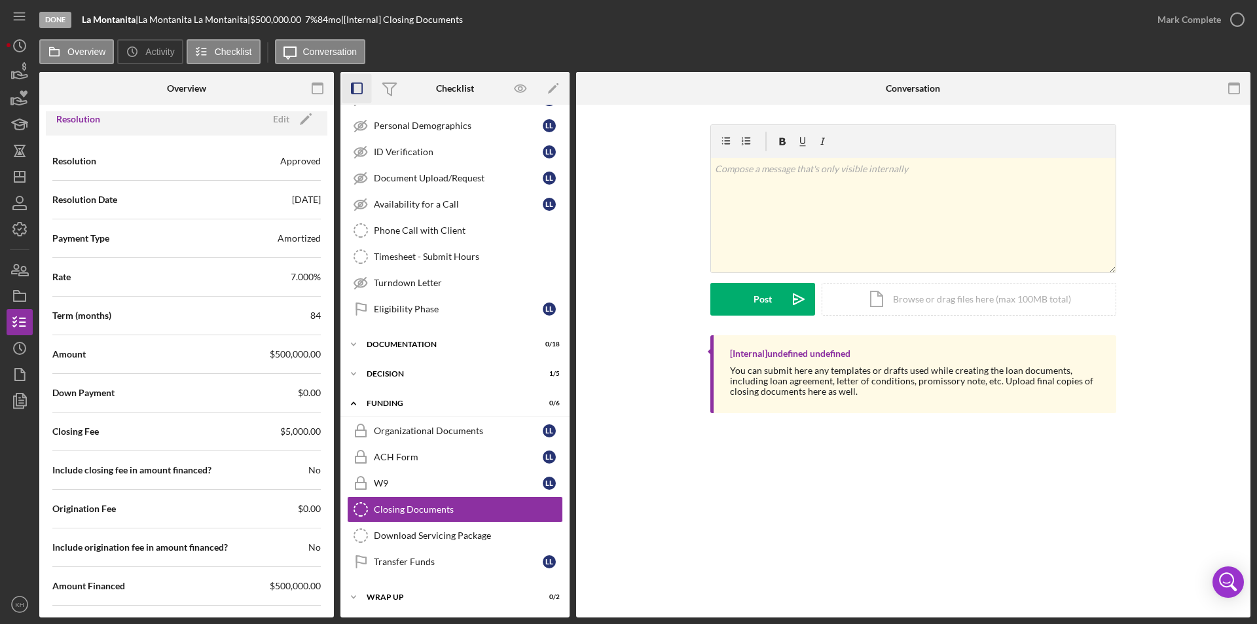
click at [358, 82] on icon "button" at bounding box center [356, 88] width 29 height 29
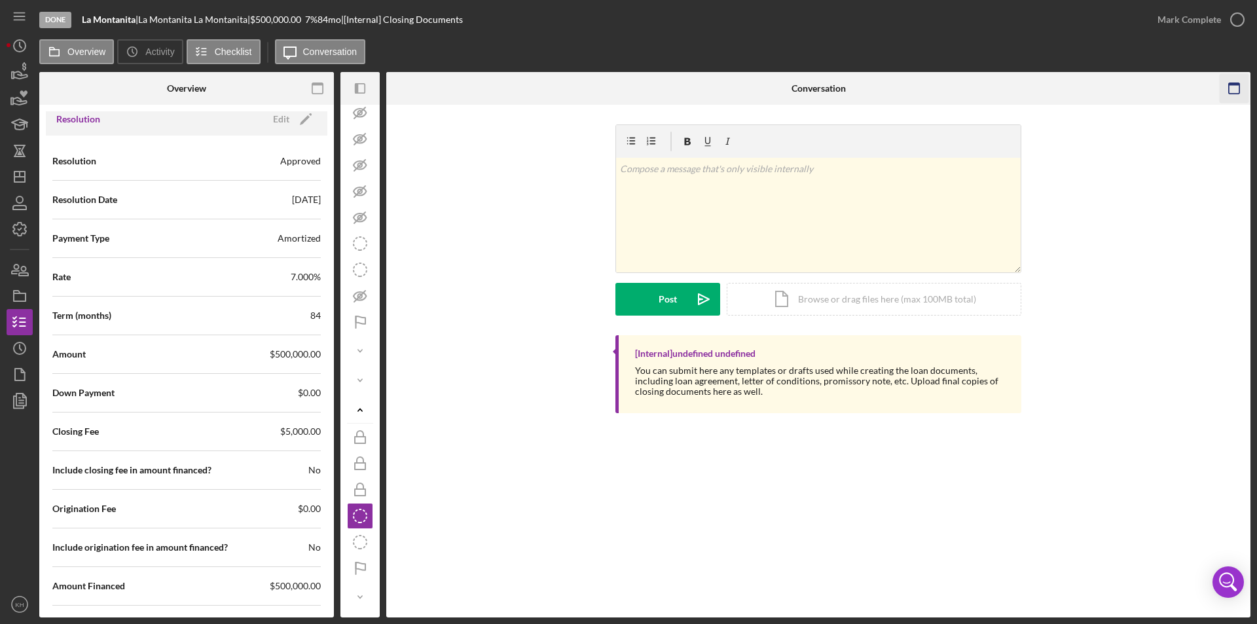
click at [1238, 84] on rect "button" at bounding box center [1233, 84] width 10 height 3
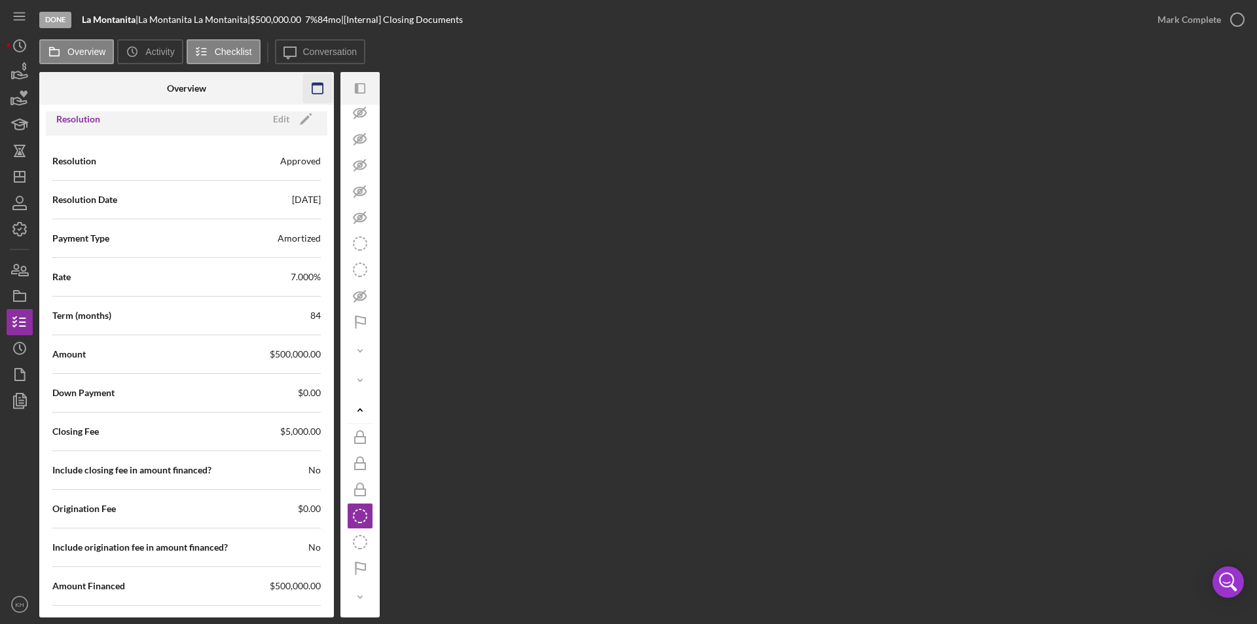
click at [315, 86] on icon "button" at bounding box center [317, 88] width 29 height 29
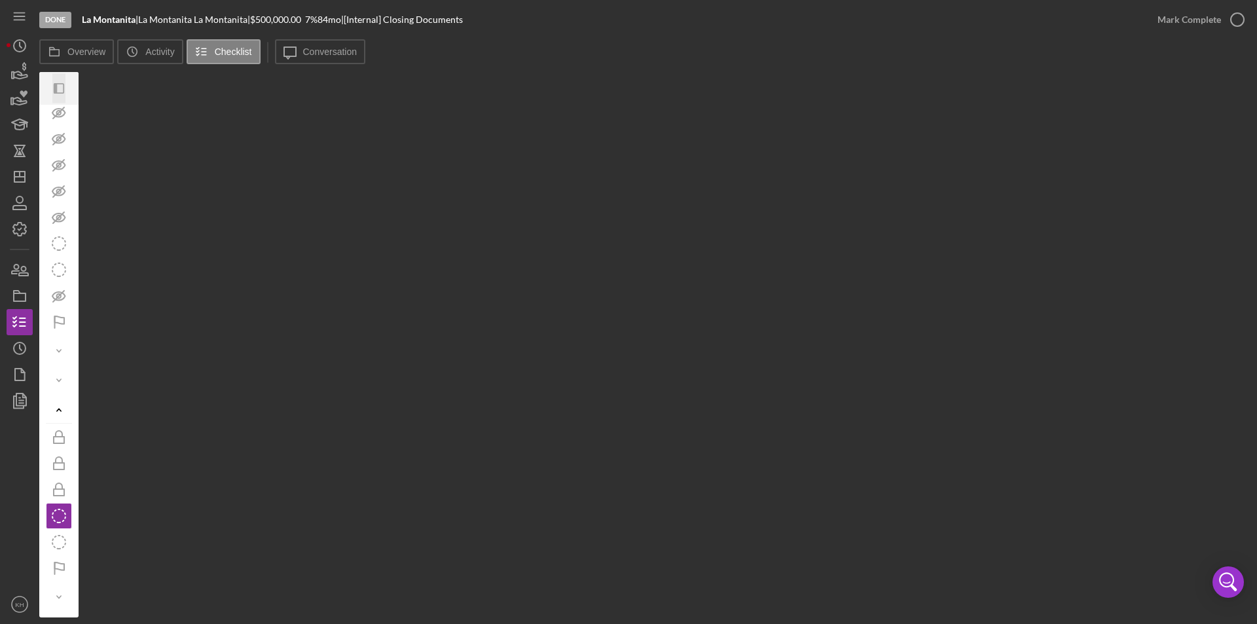
click at [60, 88] on icon "Icon/Panel Side Expand" at bounding box center [59, 88] width 29 height 29
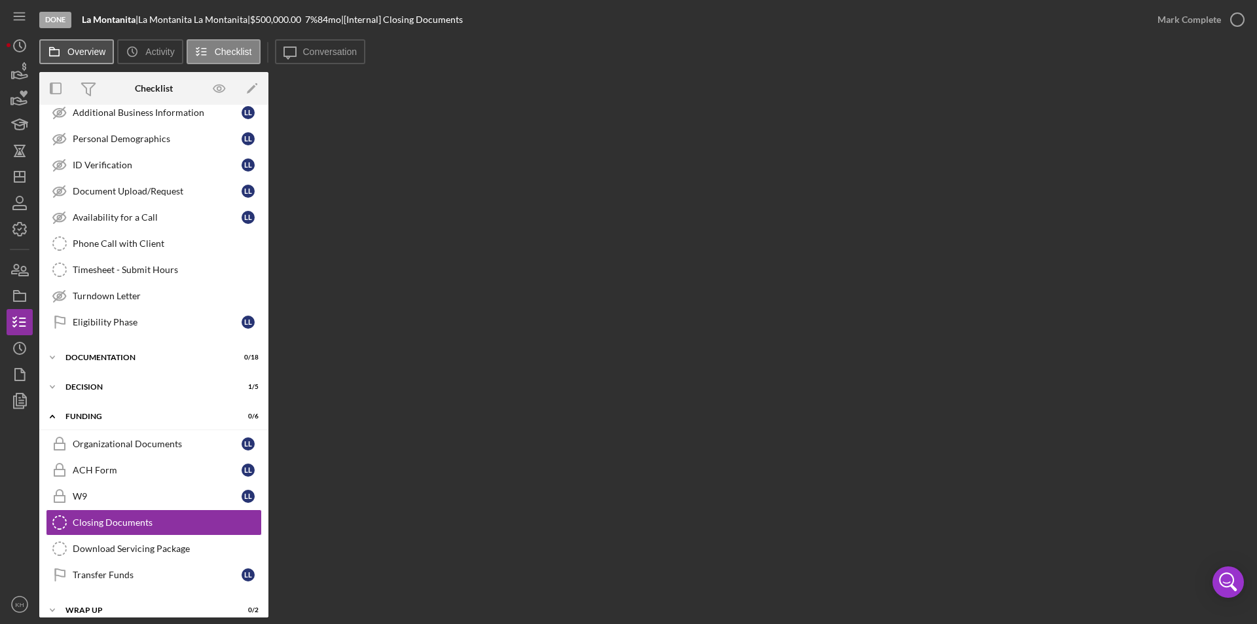
click at [85, 47] on button "Overview" at bounding box center [76, 51] width 75 height 25
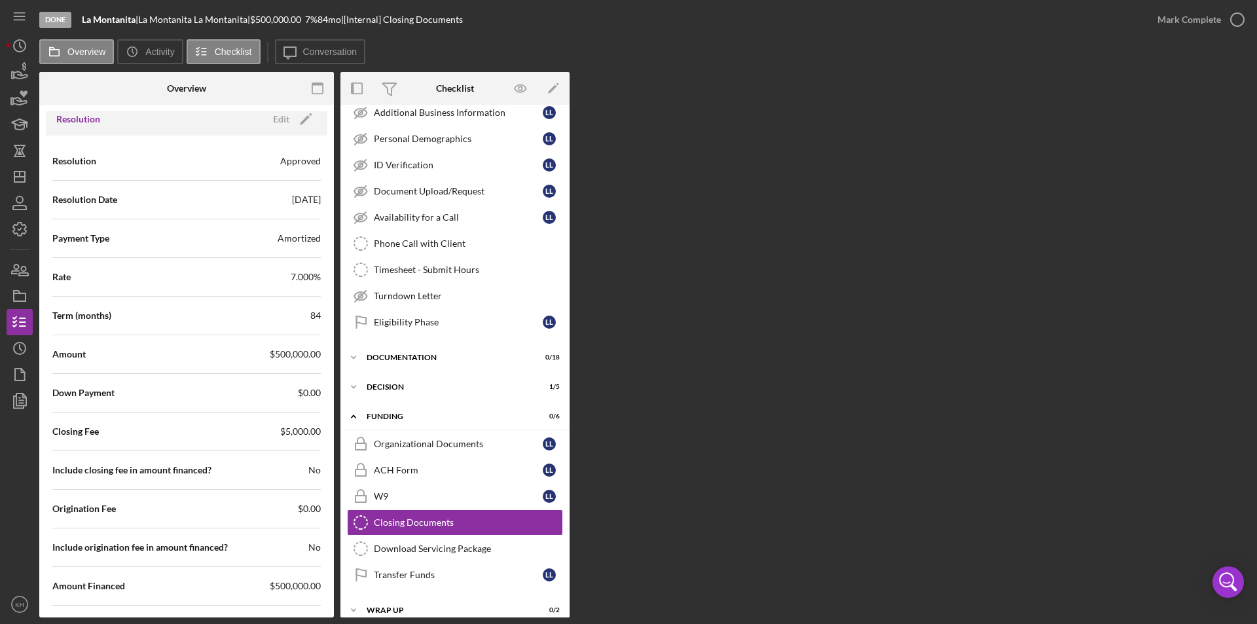
click at [832, 119] on div "Overview Internal Workflow Stage Done Icon/Dropdown Arrow Archive (can unarchiv…" at bounding box center [644, 344] width 1211 height 545
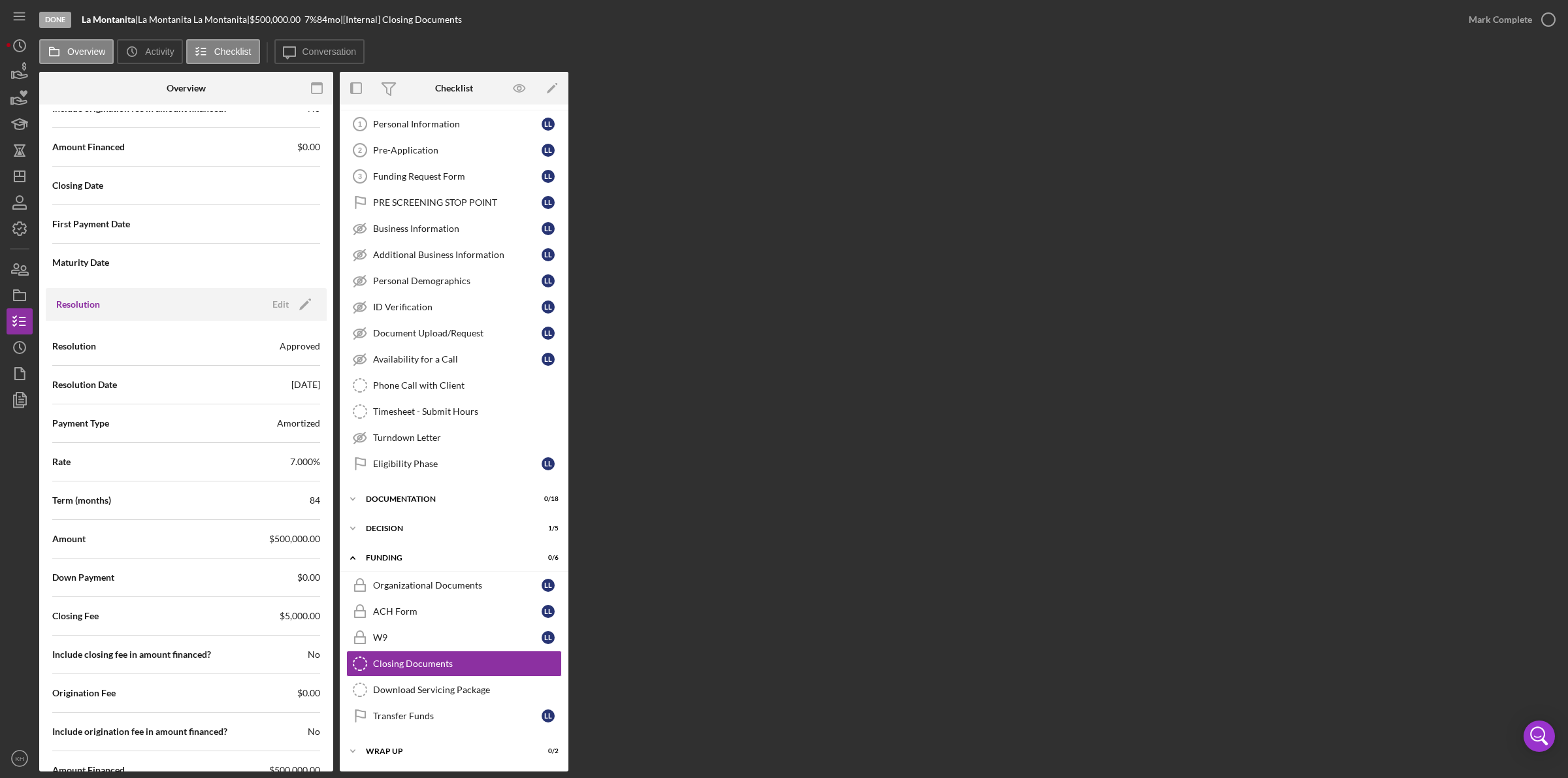
scroll to position [1471, 0]
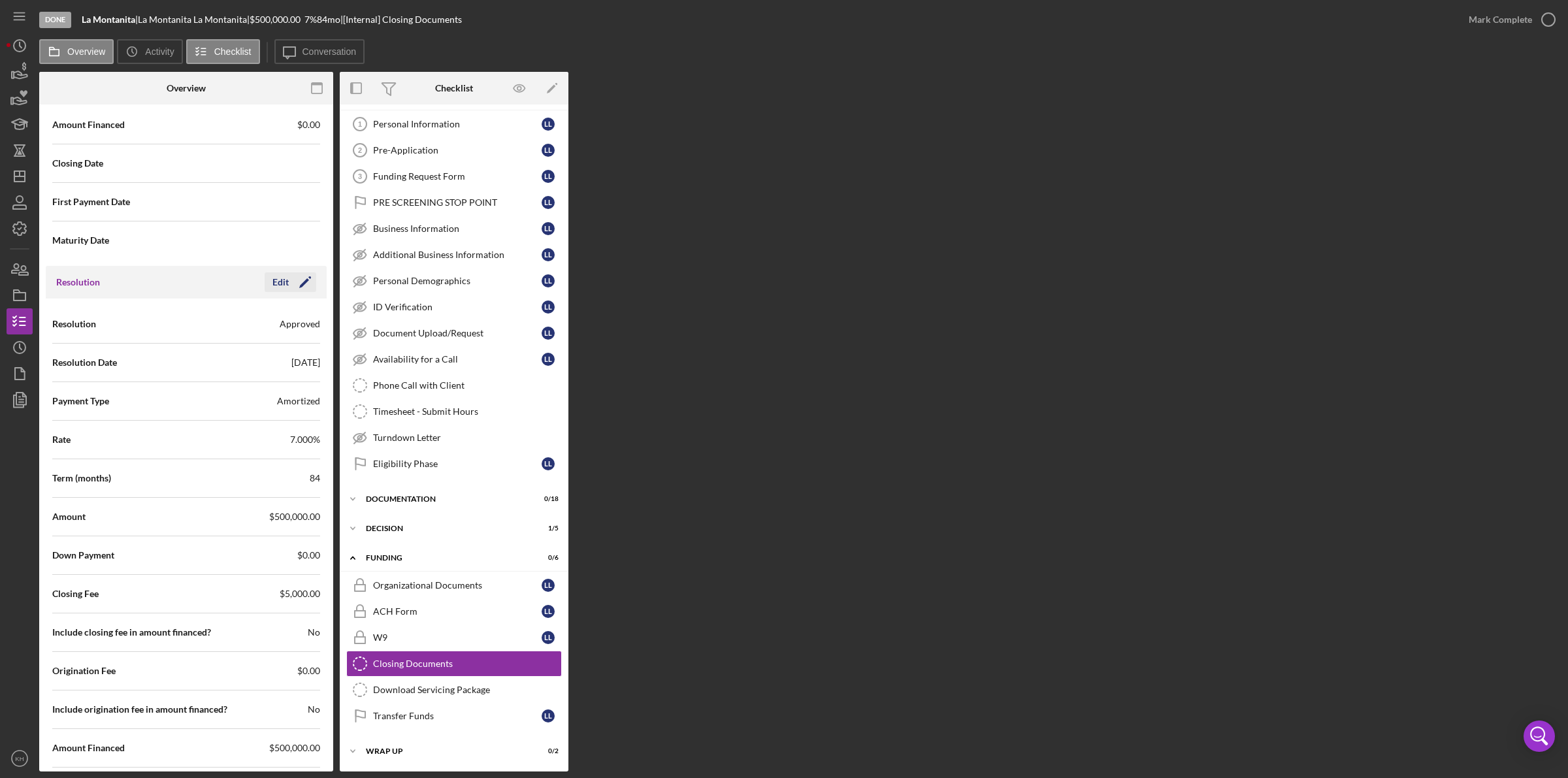
click at [280, 287] on div "Edit" at bounding box center [280, 283] width 16 height 20
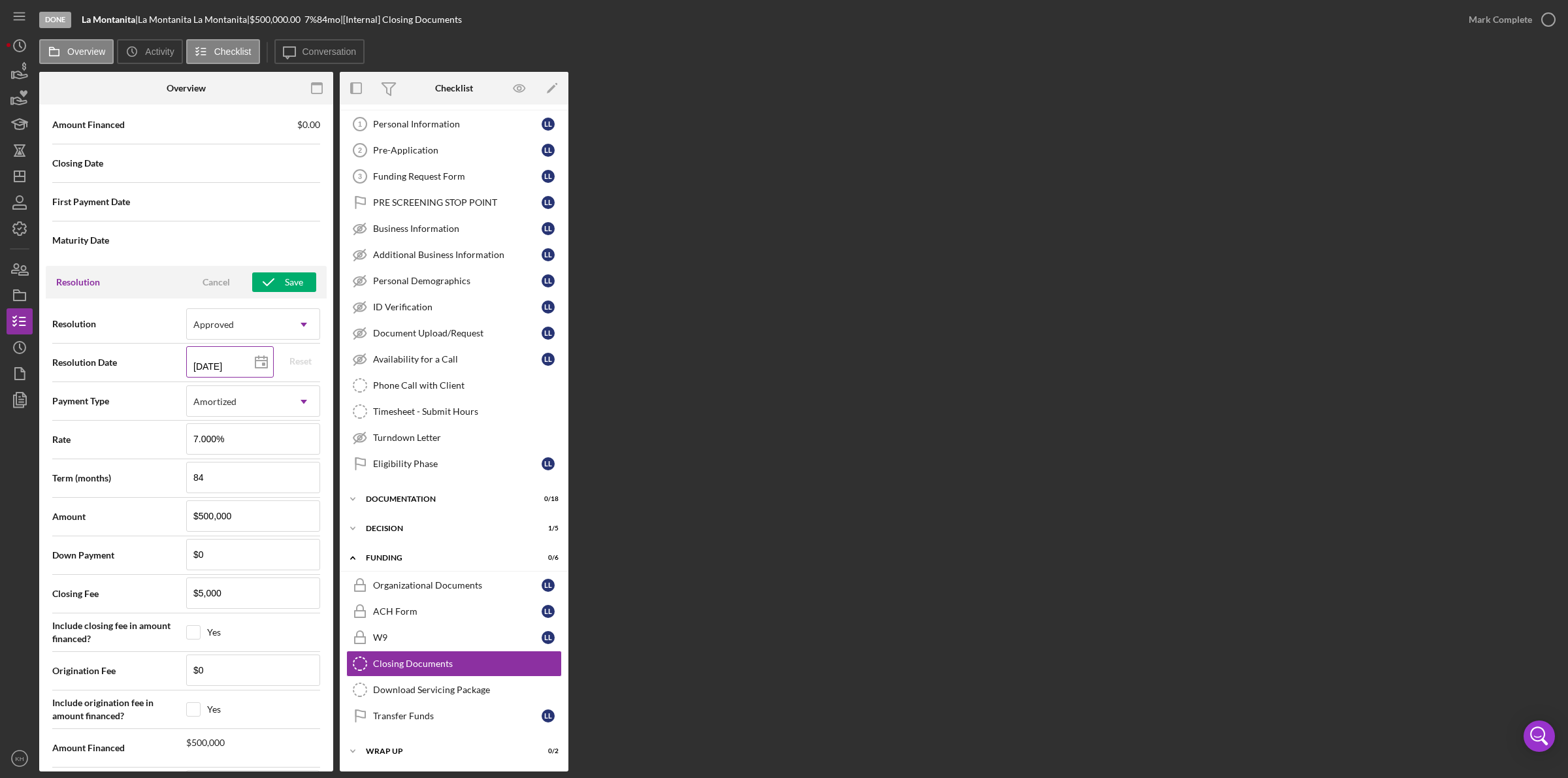
click at [261, 376] on icon at bounding box center [261, 363] width 33 height 33
type input "[DATE]"
click at [288, 287] on div "Save" at bounding box center [293, 283] width 18 height 20
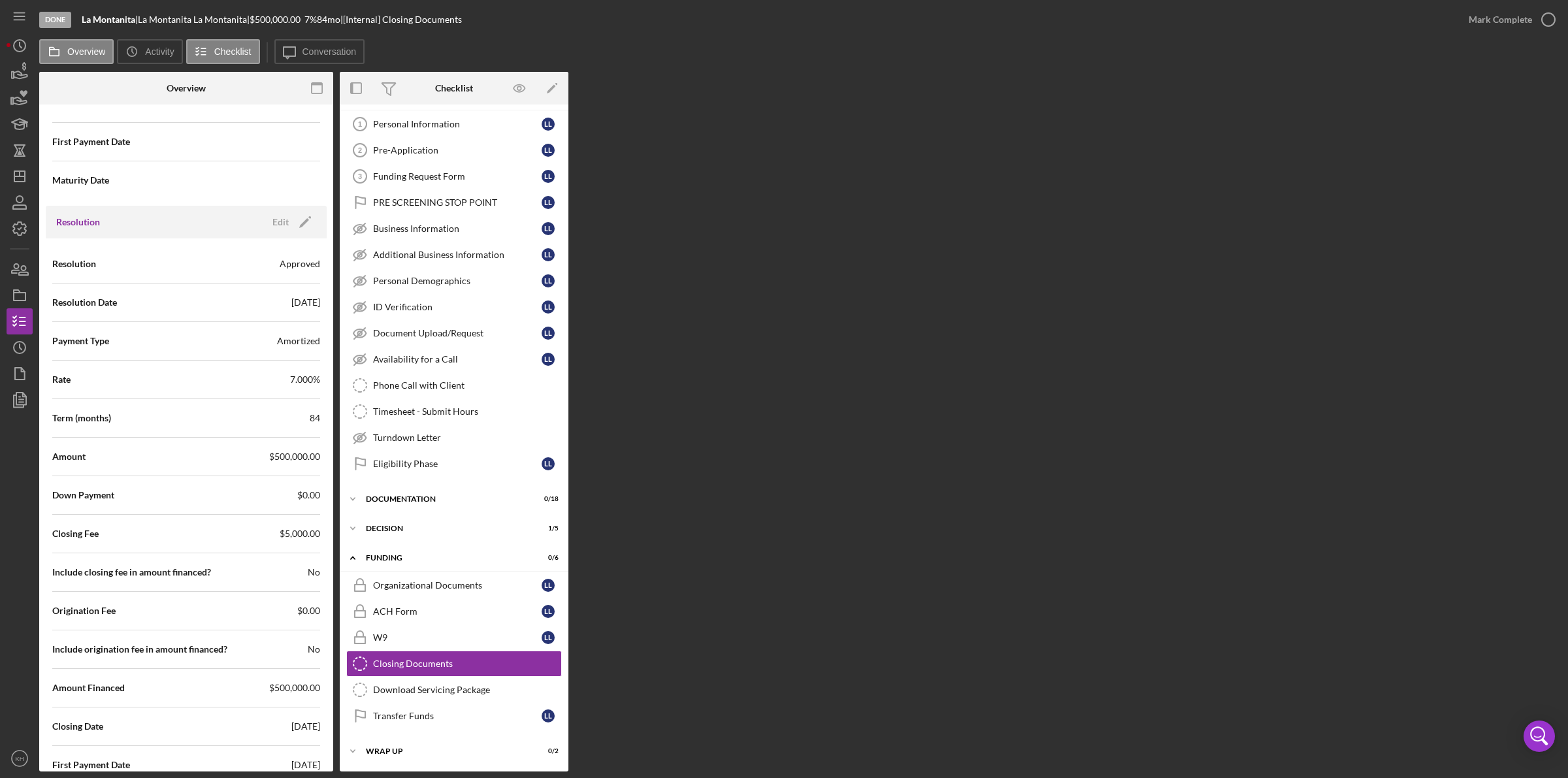
scroll to position [1601, 0]
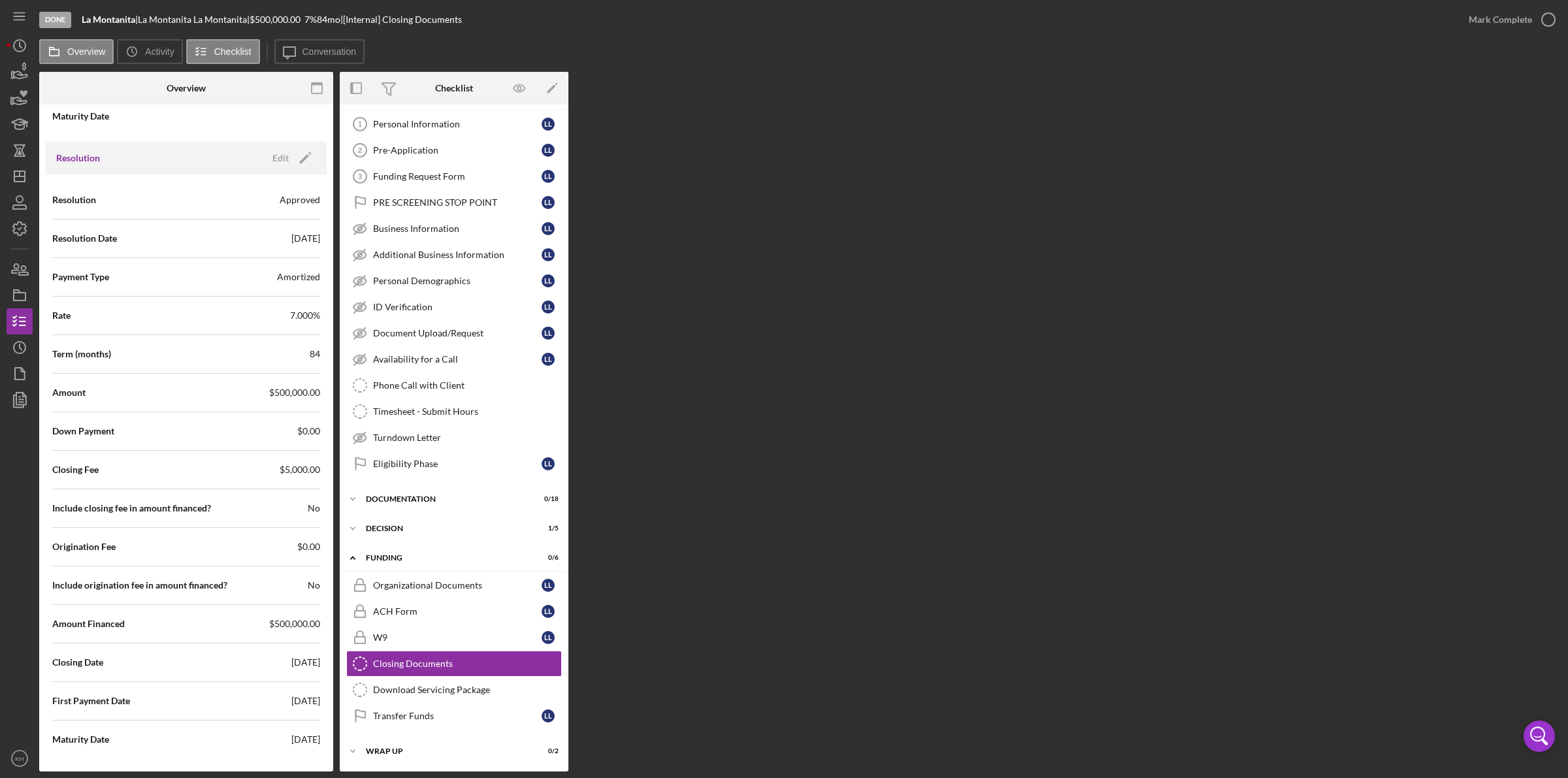
click at [299, 233] on span "[DATE]" at bounding box center [305, 238] width 29 height 13
click at [282, 154] on div "Edit" at bounding box center [280, 159] width 16 height 20
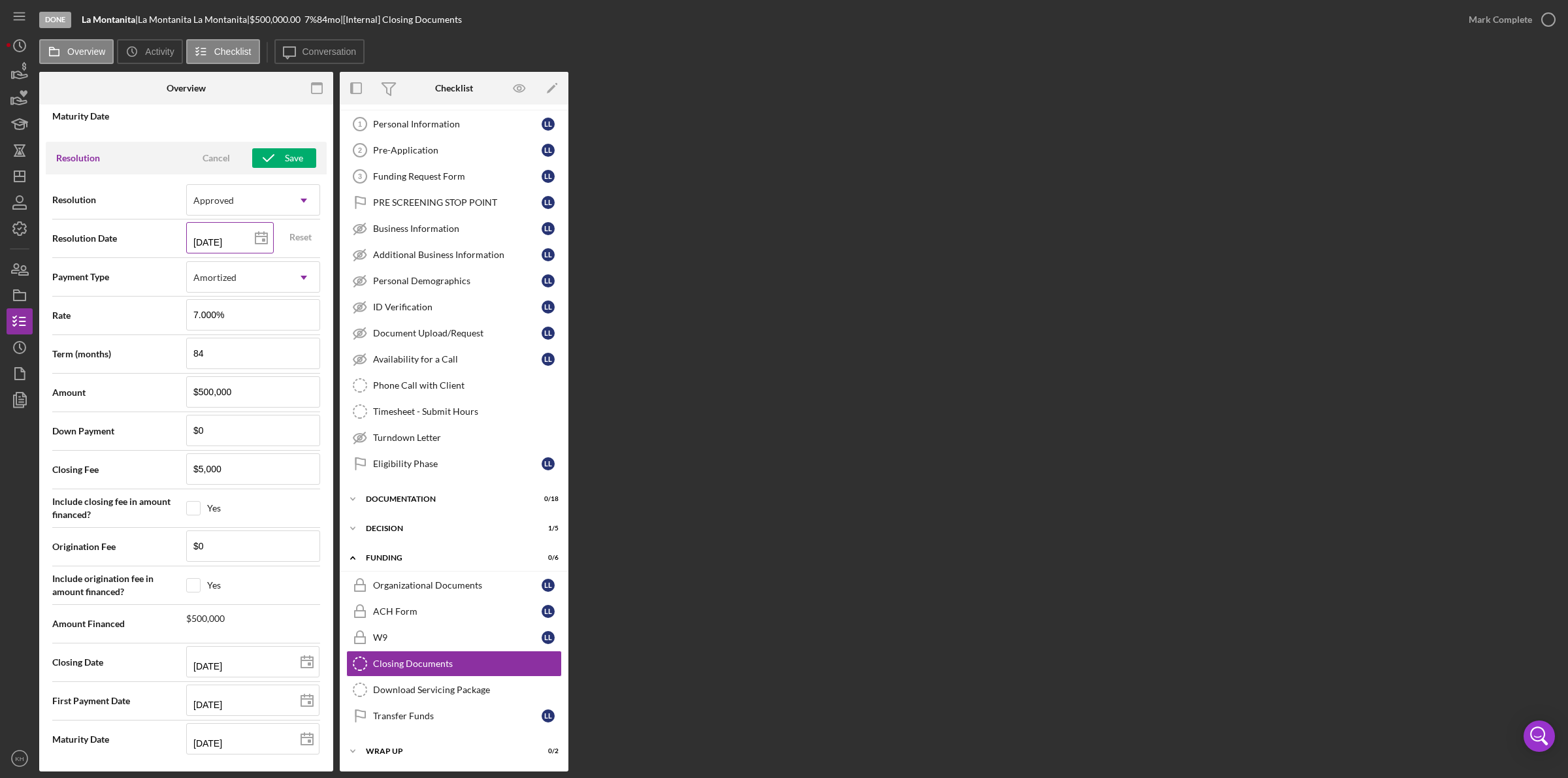
click at [256, 236] on polygon at bounding box center [261, 239] width 12 height 10
type input "[DATE]"
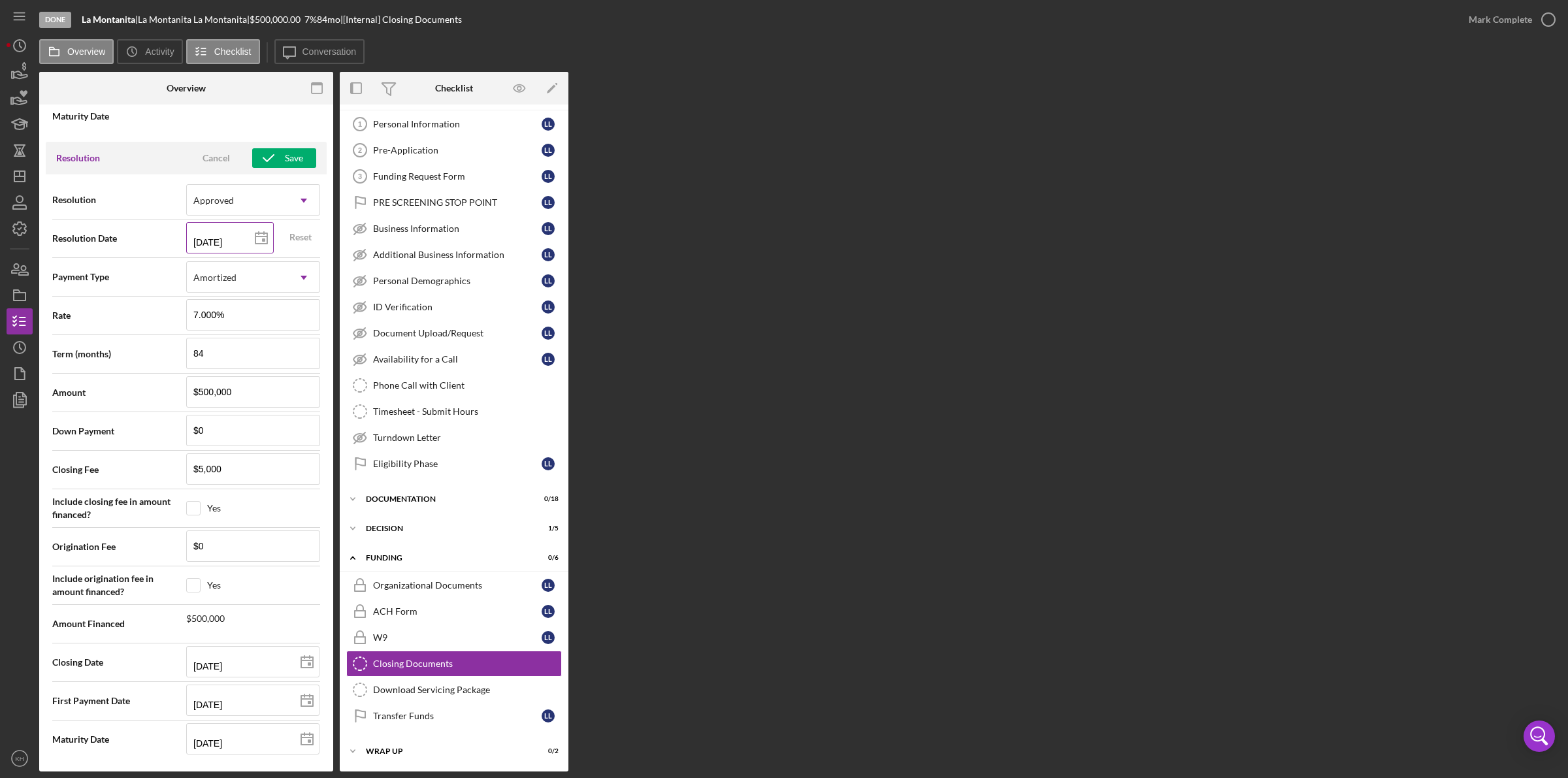
type input "[DATE]"
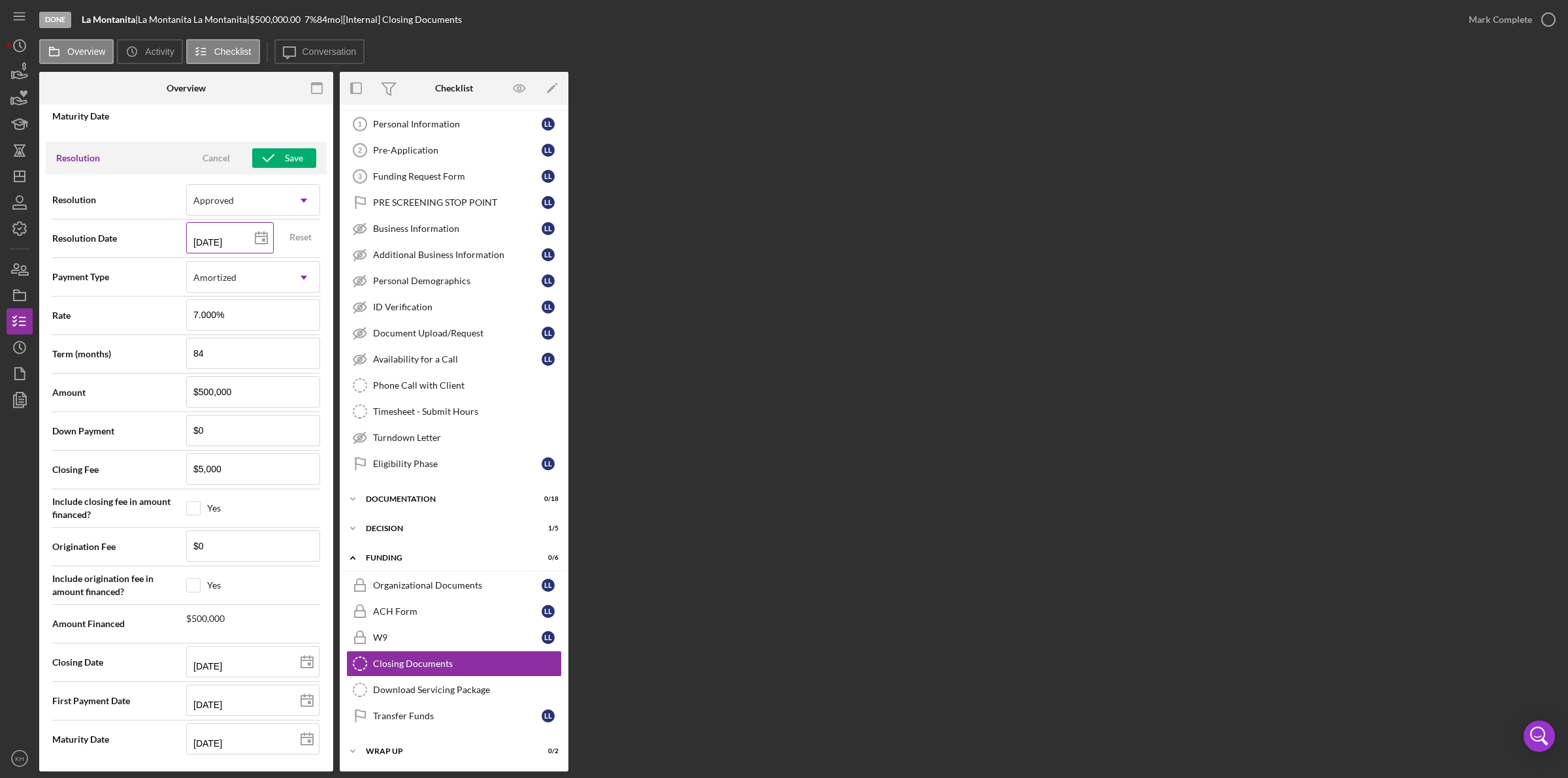
type input "[DATE]"
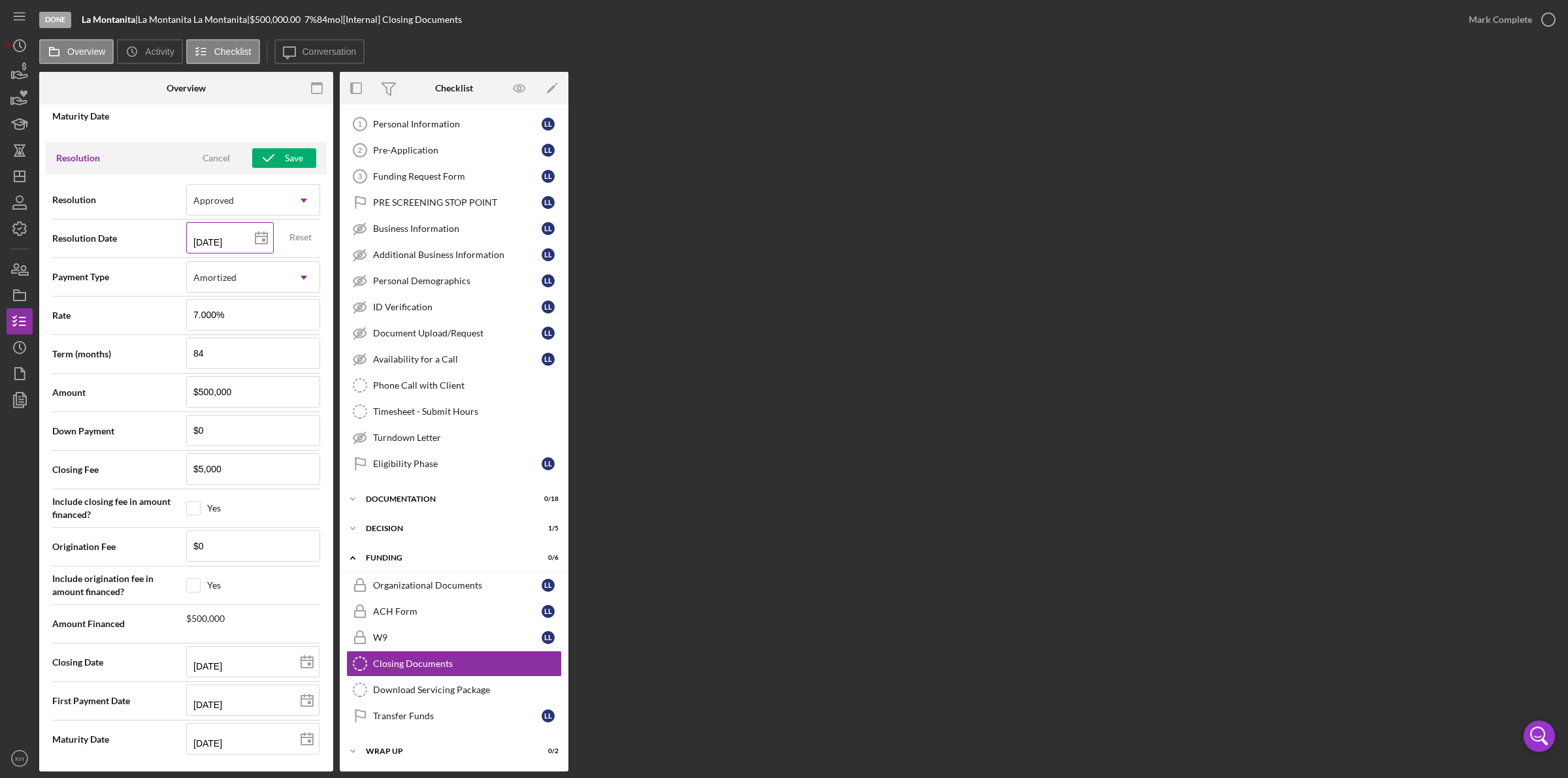
type input "[DATE]"
click at [274, 151] on icon "button" at bounding box center [268, 158] width 33 height 33
